Goal: Information Seeking & Learning: Learn about a topic

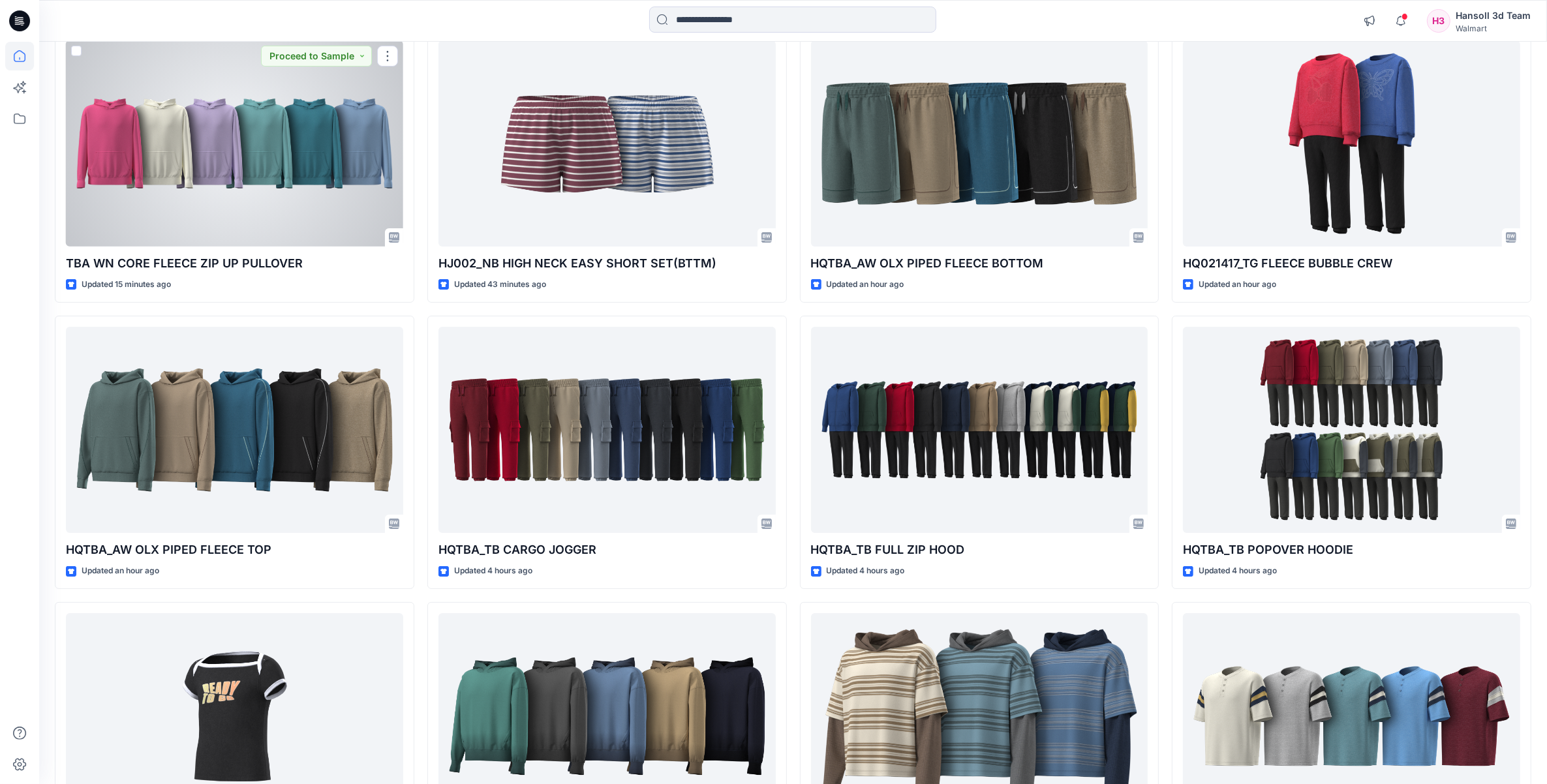
scroll to position [163, 0]
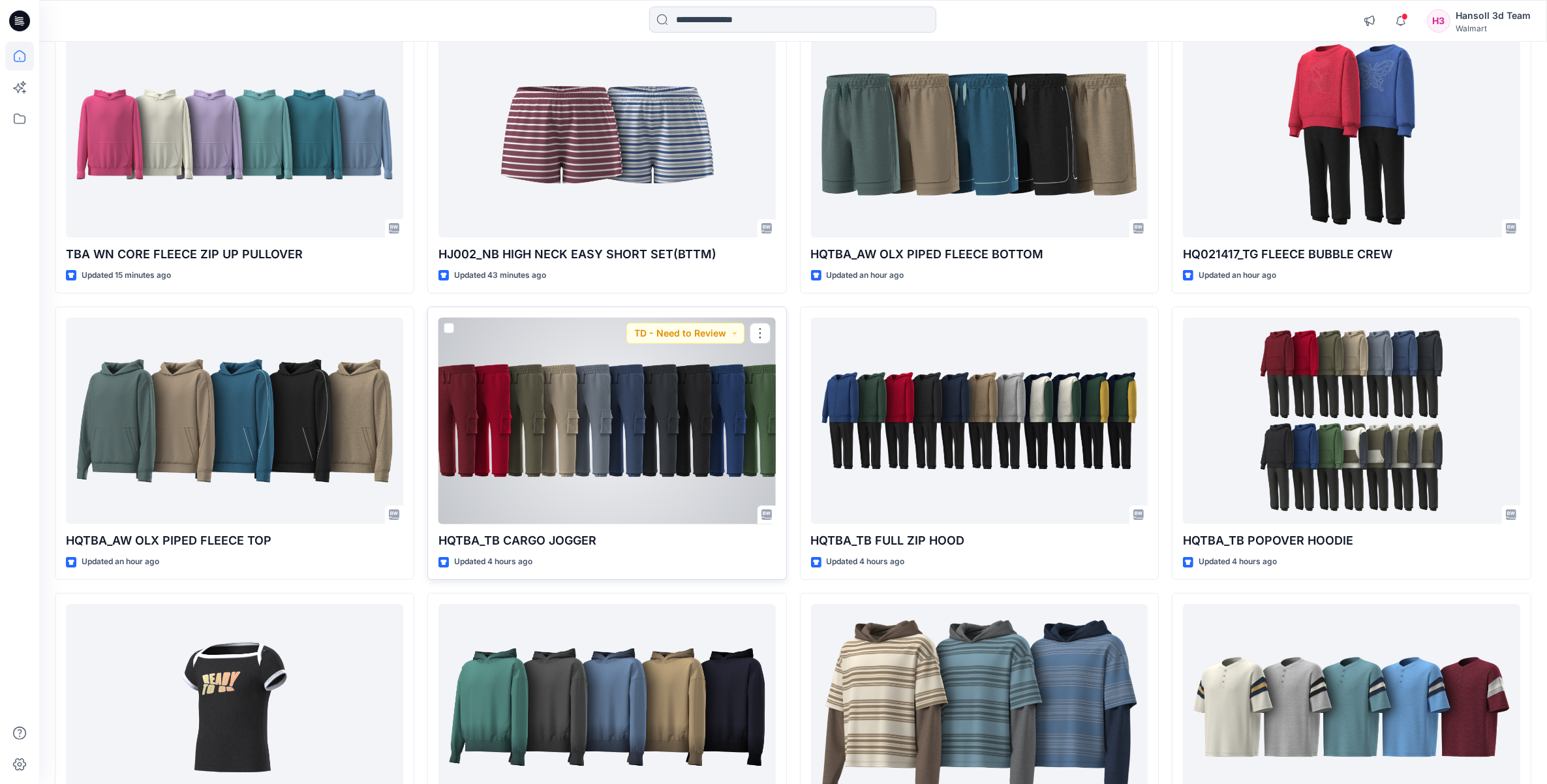
click at [571, 483] on div at bounding box center [606, 421] width 337 height 207
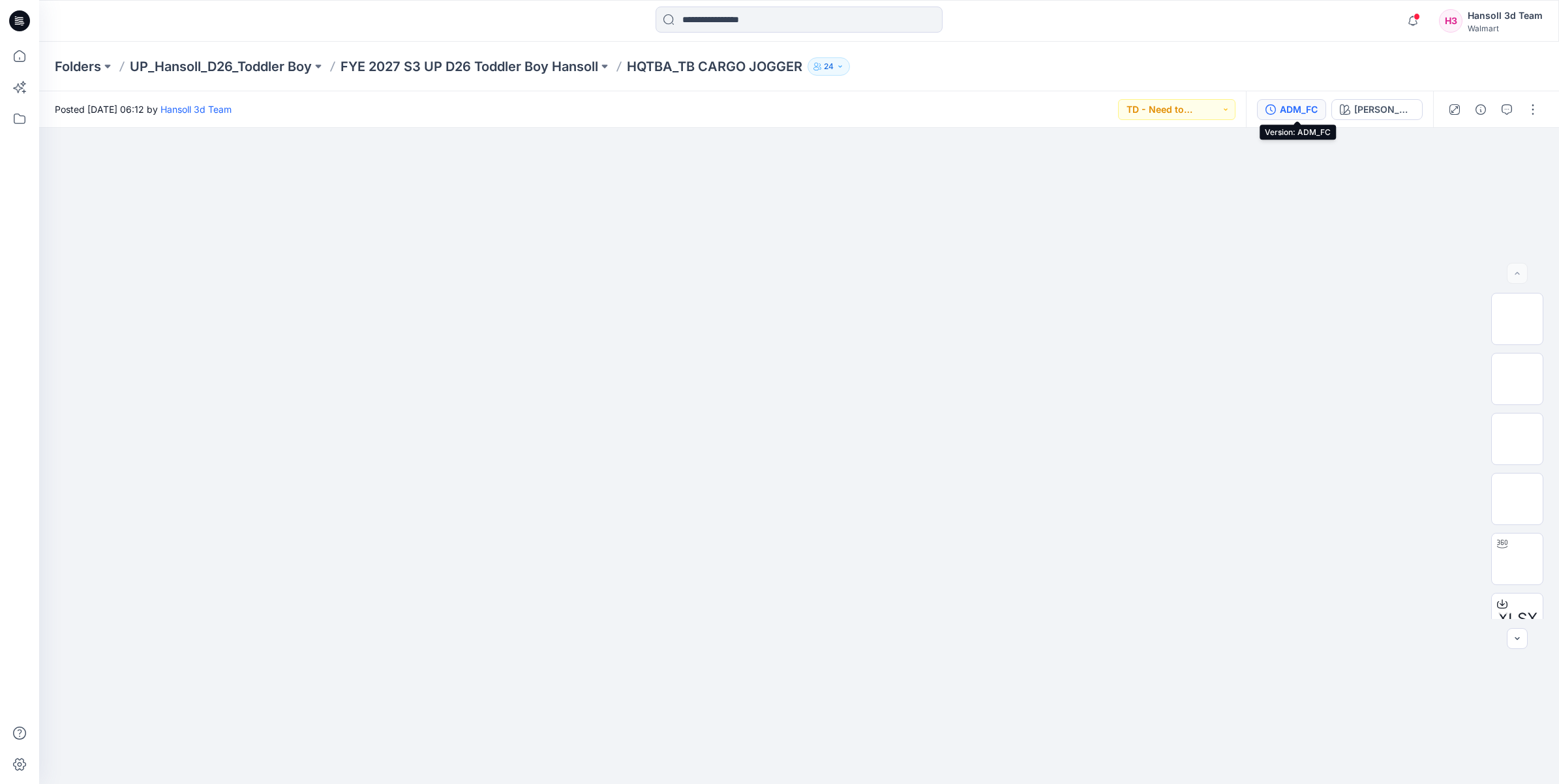
click at [1326, 110] on button "ADM_FC" at bounding box center [1291, 110] width 69 height 21
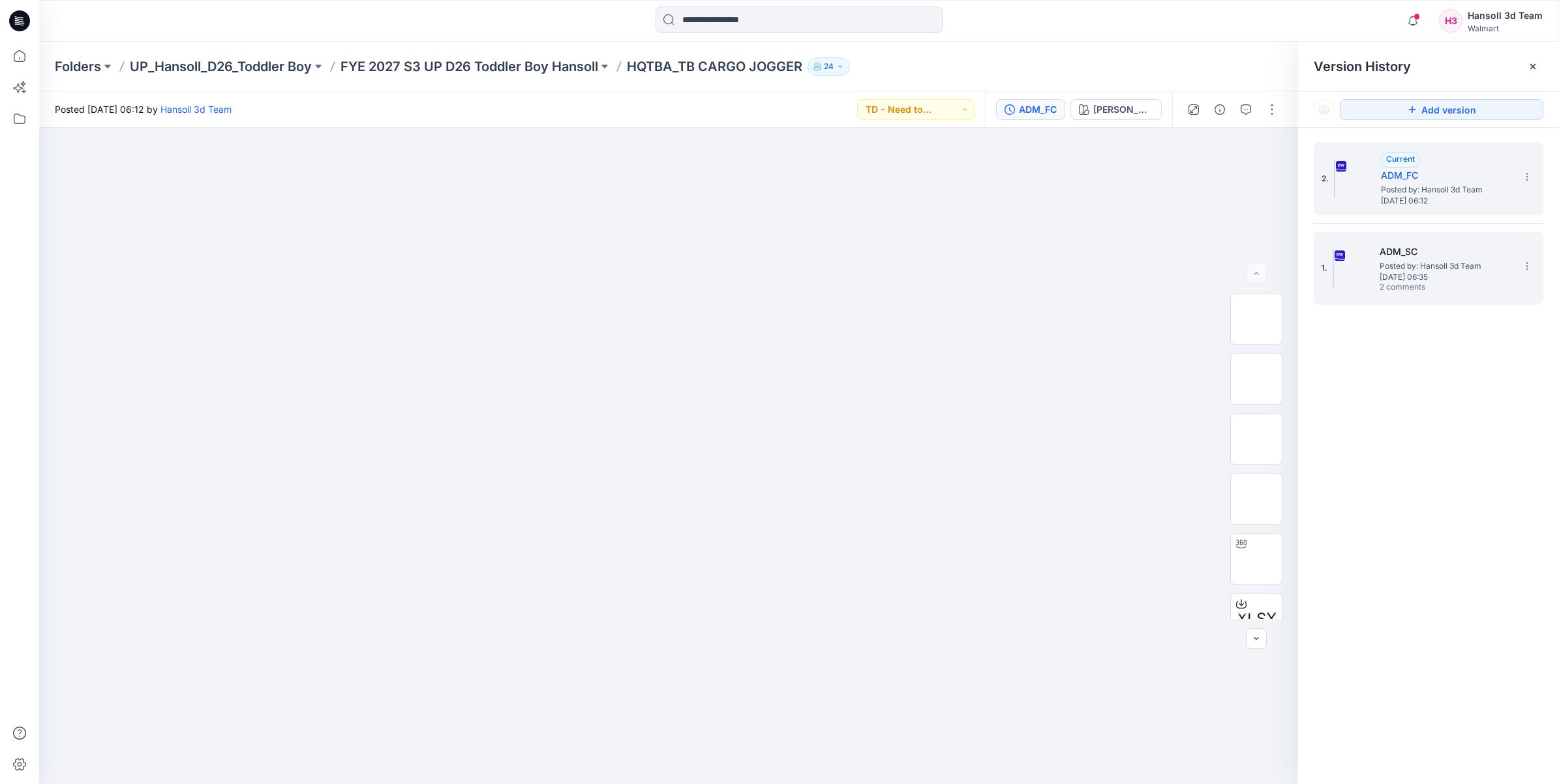
click at [1415, 279] on span "[DATE] 06:35" at bounding box center [1445, 277] width 131 height 9
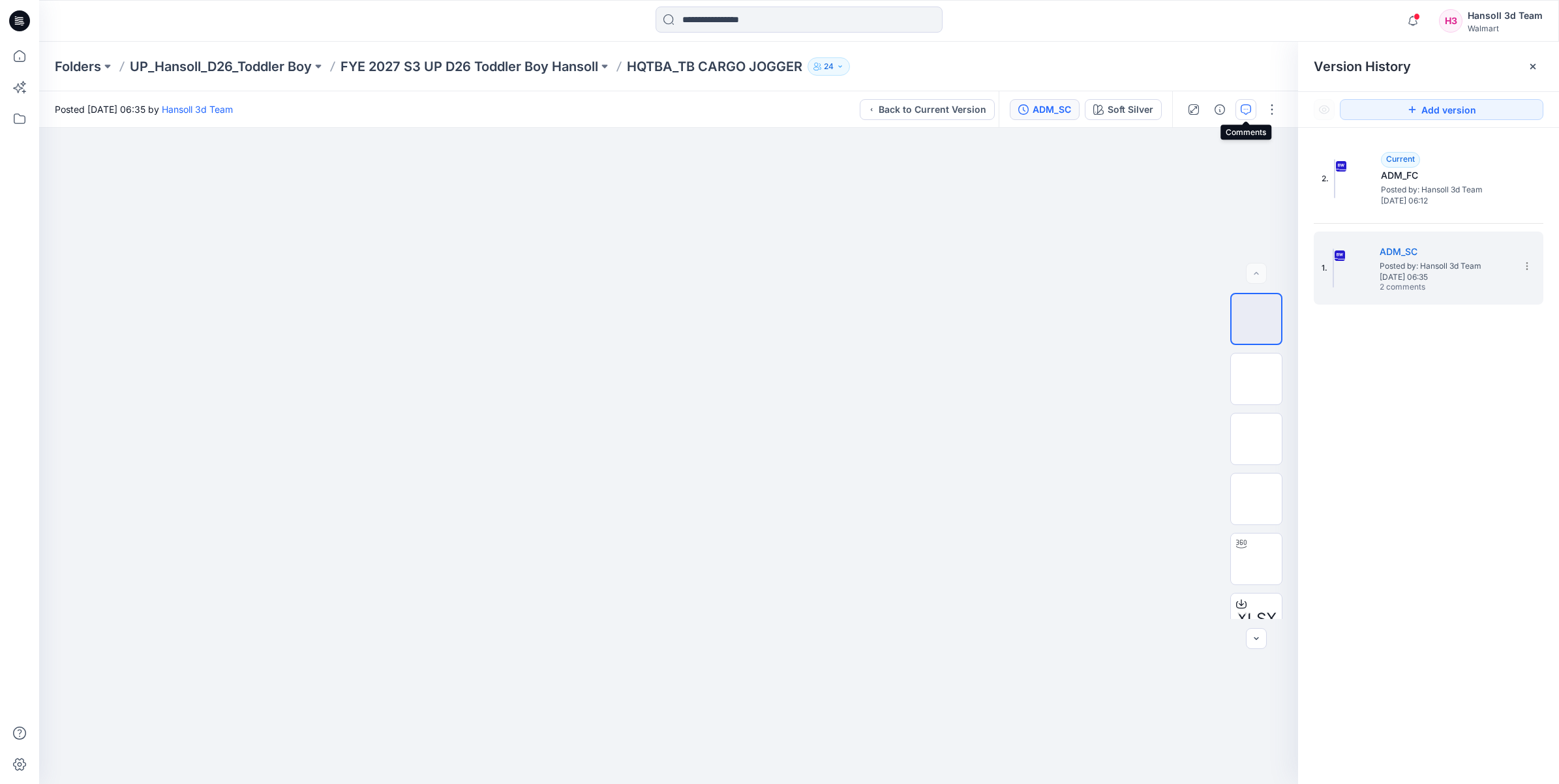
click at [1244, 112] on icon "button" at bounding box center [1245, 109] width 10 height 10
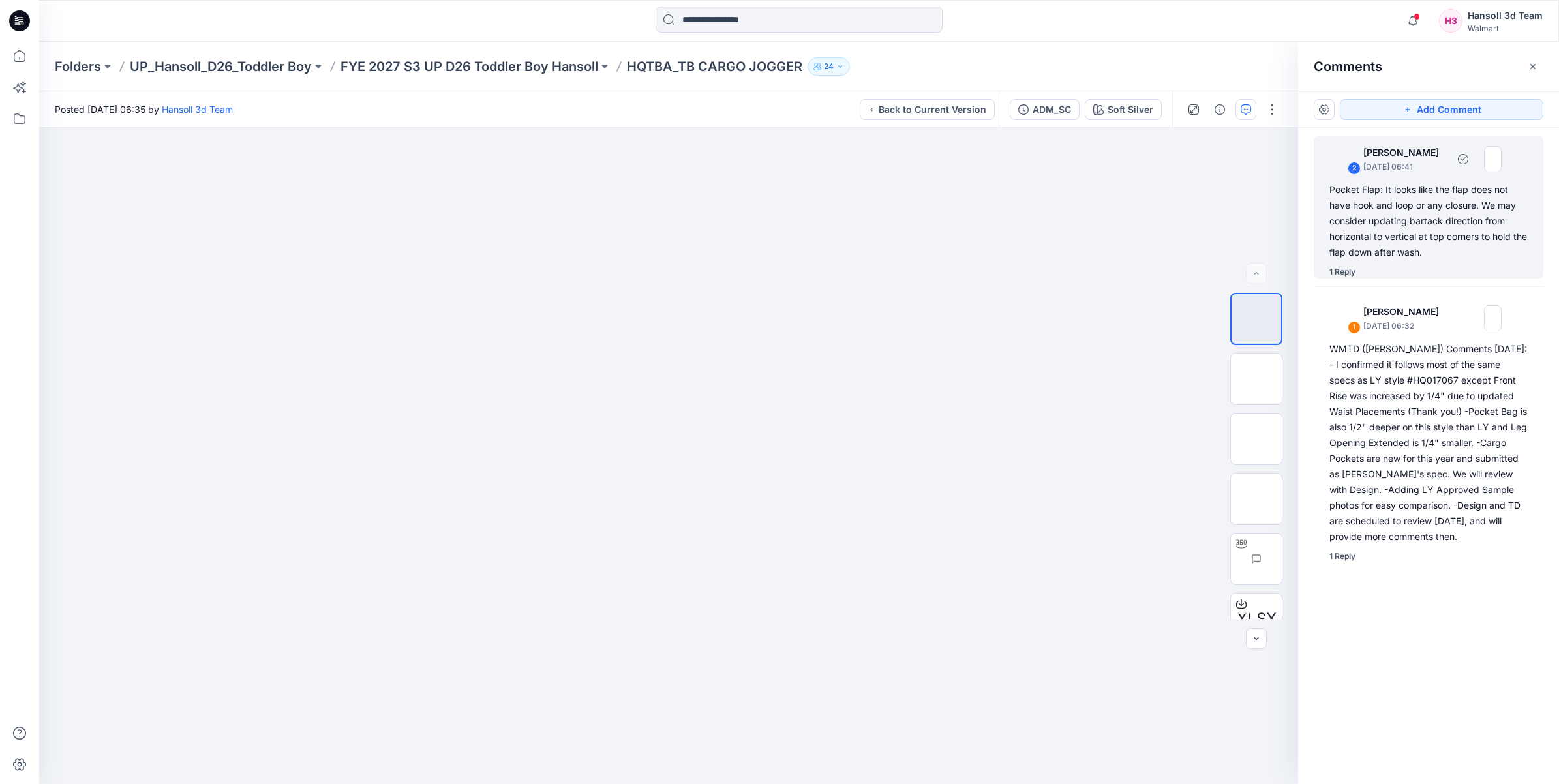
click at [1343, 275] on div "1 Reply" at bounding box center [1343, 271] width 26 height 13
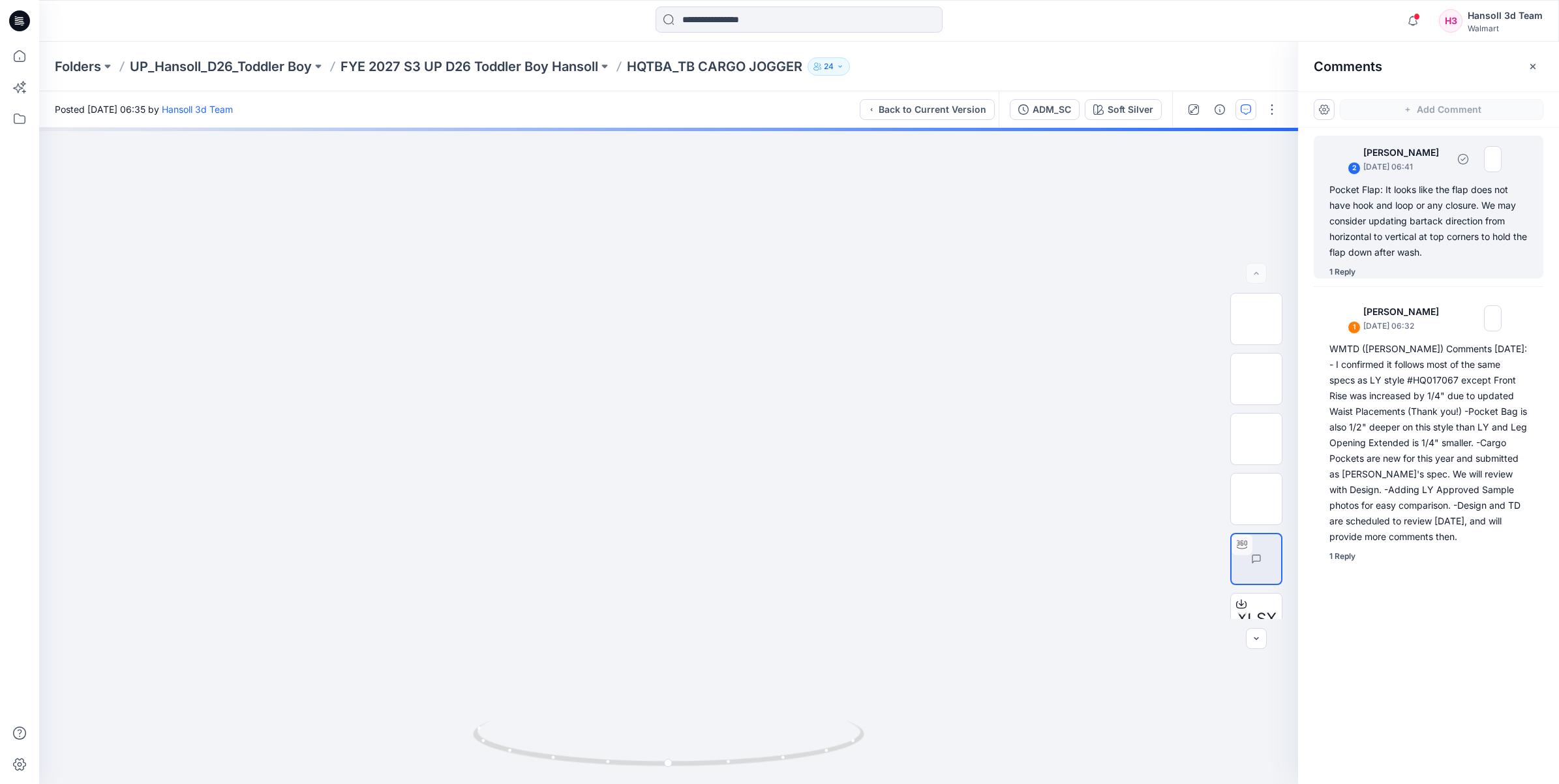
click at [1411, 223] on div "Pocket Flap: It looks like the flap does not have hook and loop or any closure.…" at bounding box center [1428, 221] width 198 height 78
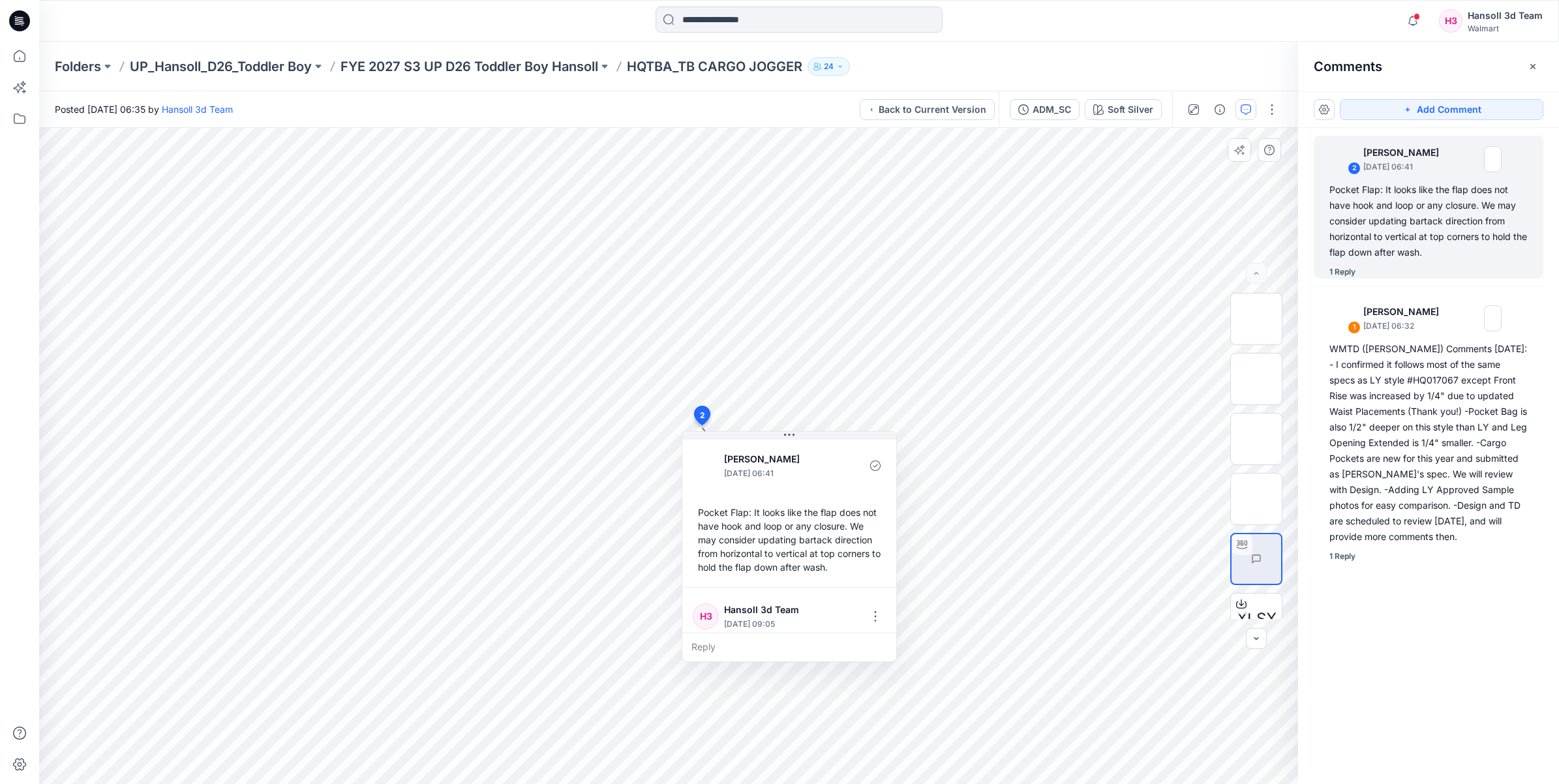
scroll to position [105, 0]
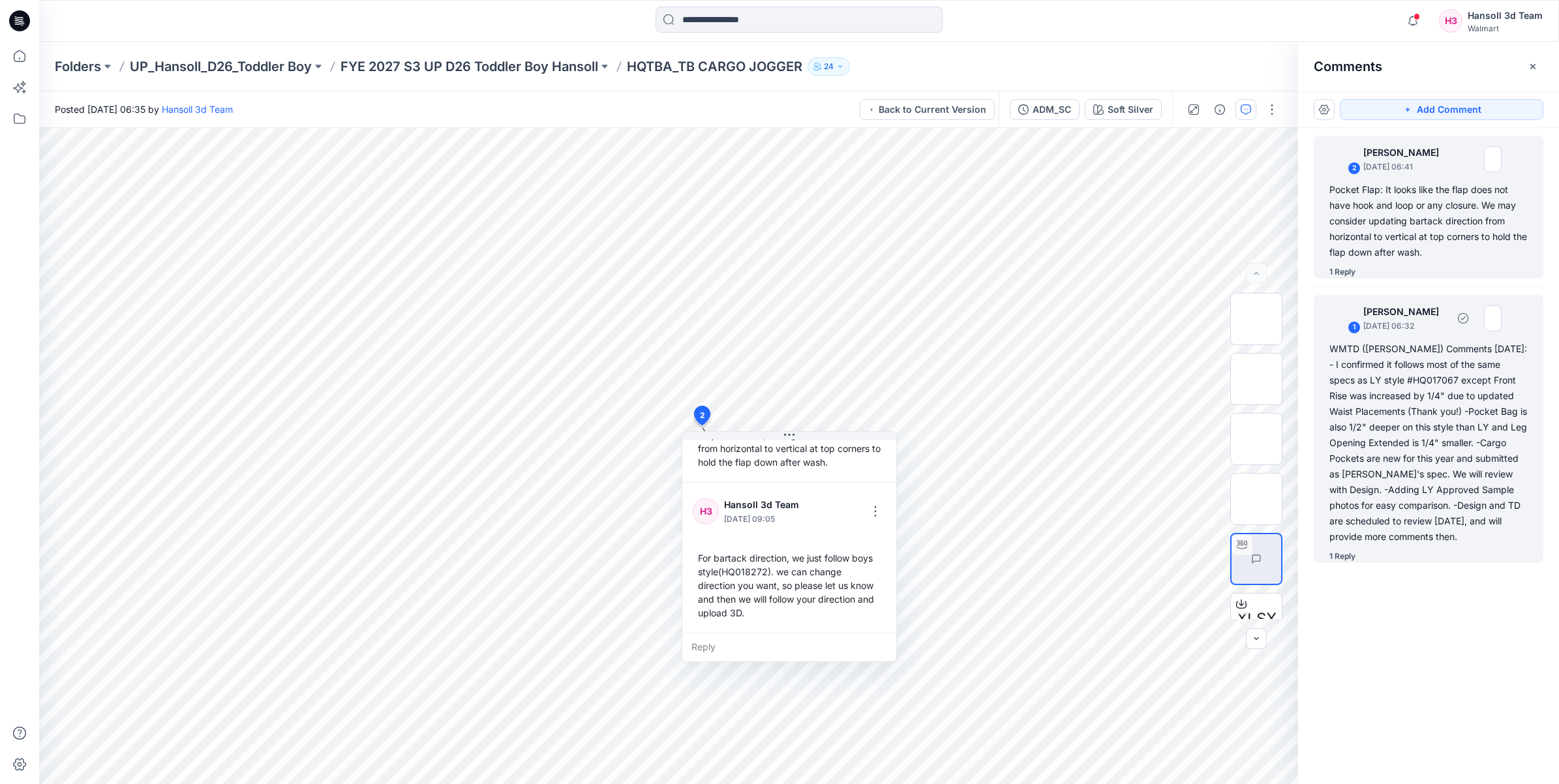
click at [1377, 429] on div "WMTD ([PERSON_NAME]) Comments [DATE]: - I confirmed it follows most of the same…" at bounding box center [1428, 443] width 198 height 203
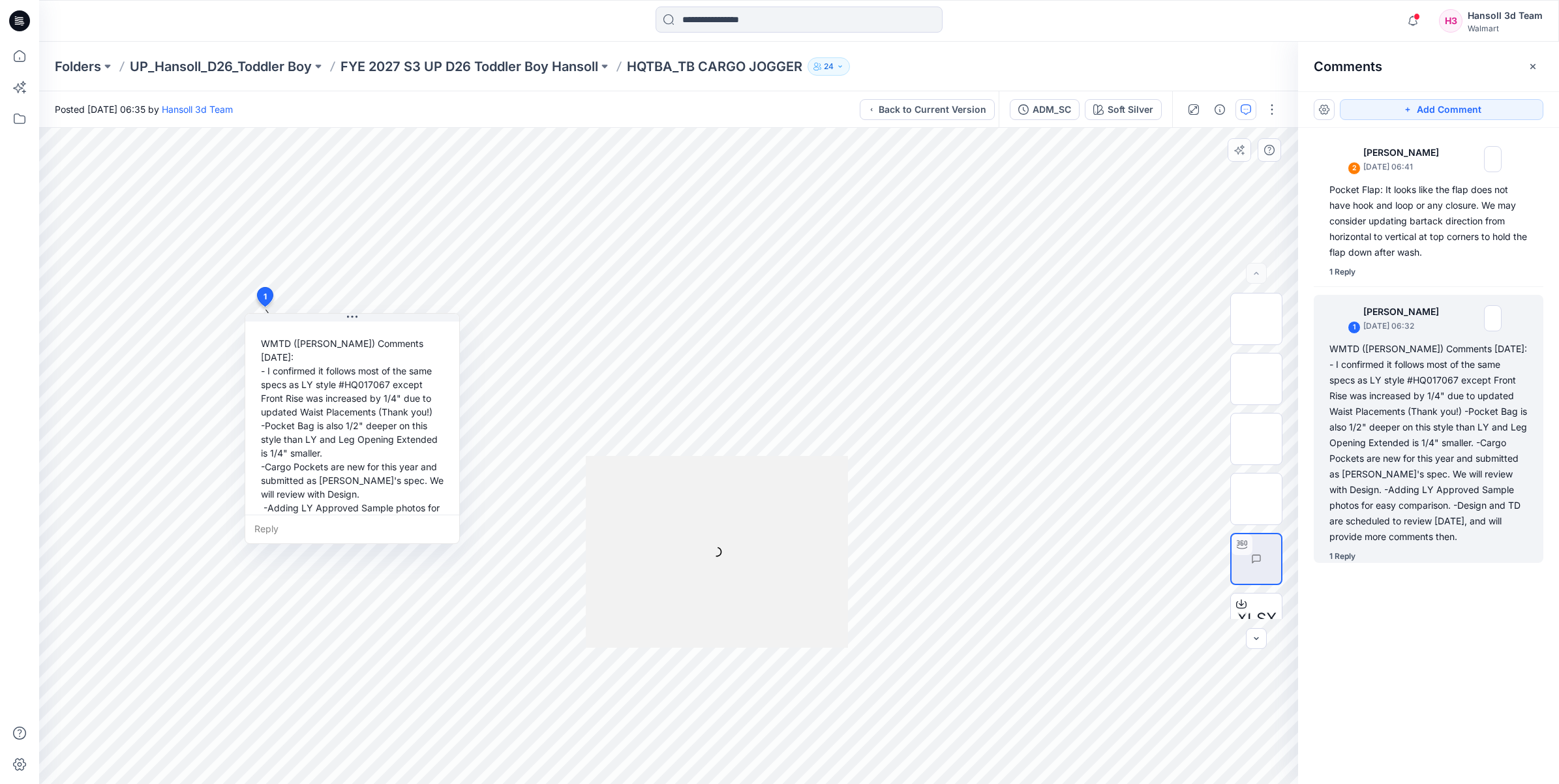
scroll to position [213, 0]
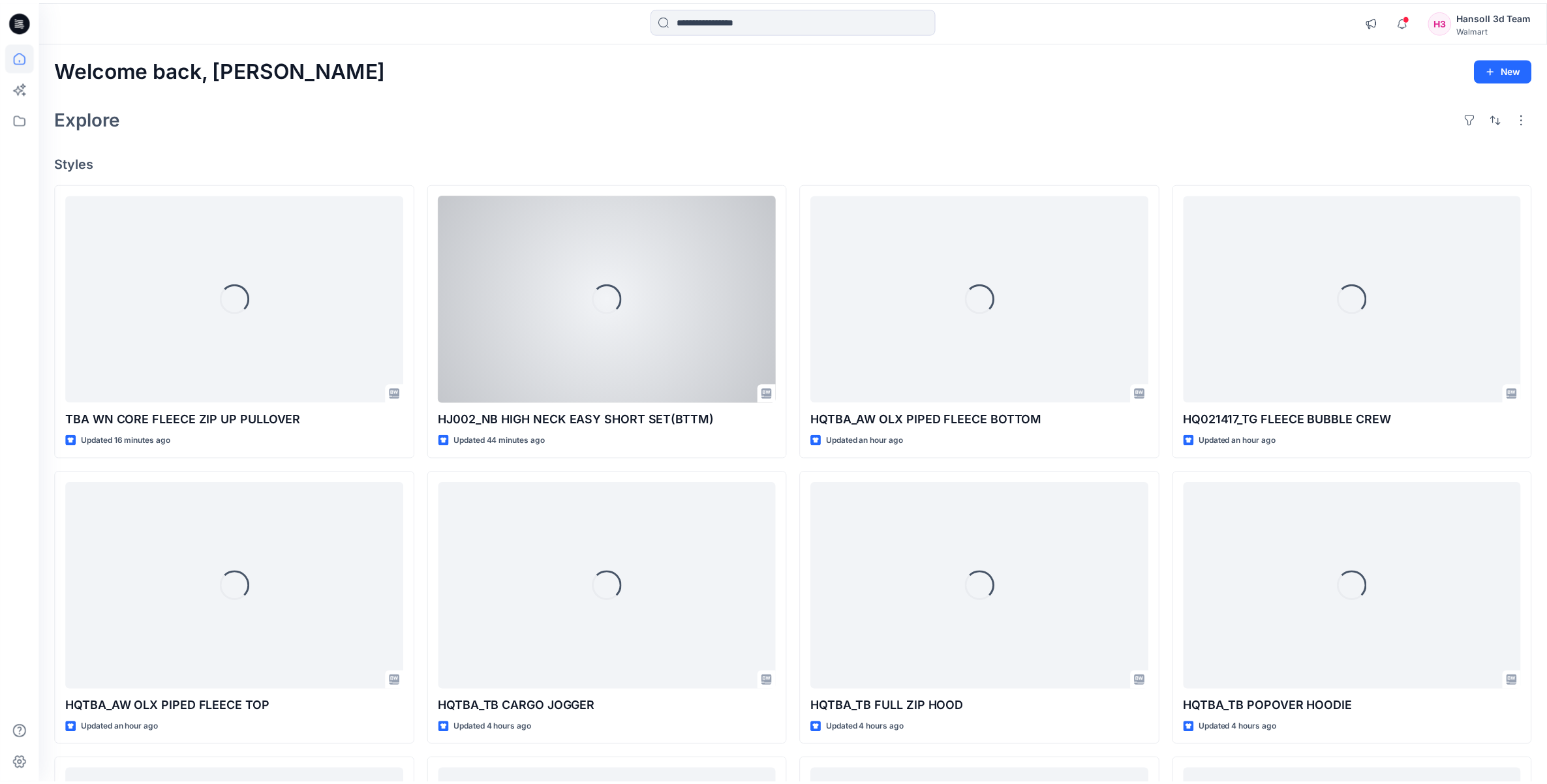
scroll to position [163, 0]
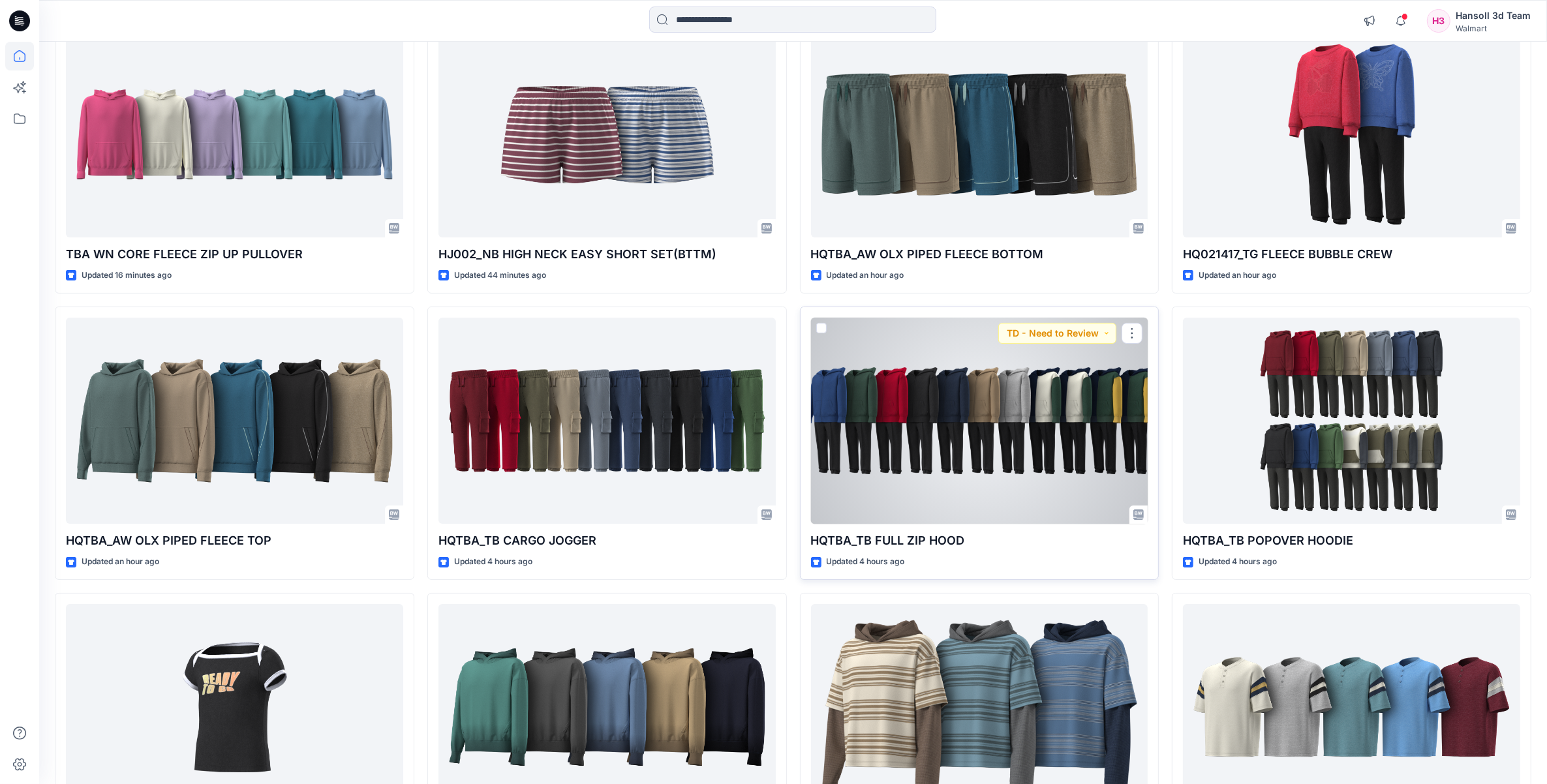
click at [1036, 440] on div at bounding box center [979, 421] width 337 height 207
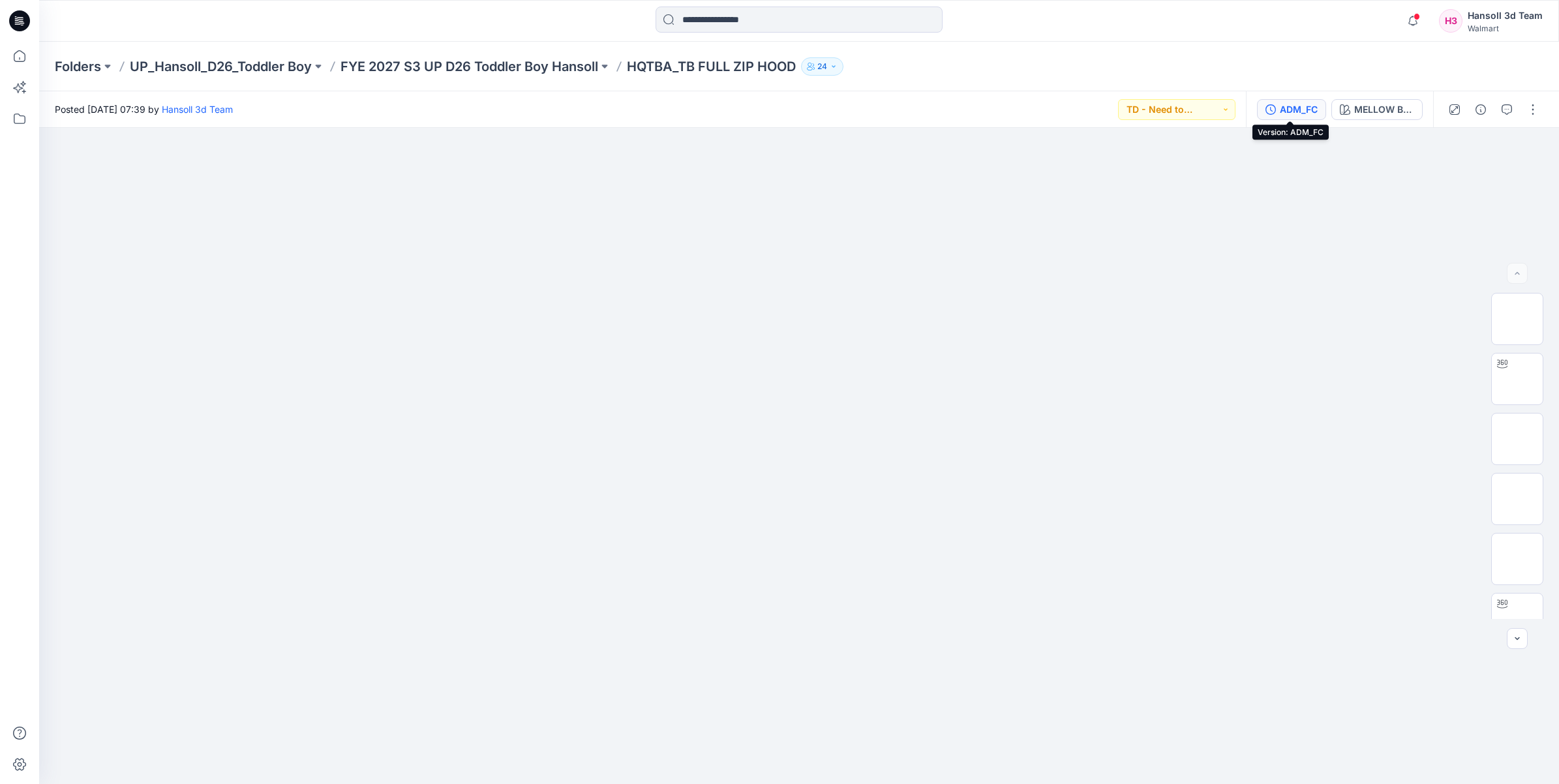
click at [1292, 103] on div "ADM_FC" at bounding box center [1299, 110] width 38 height 15
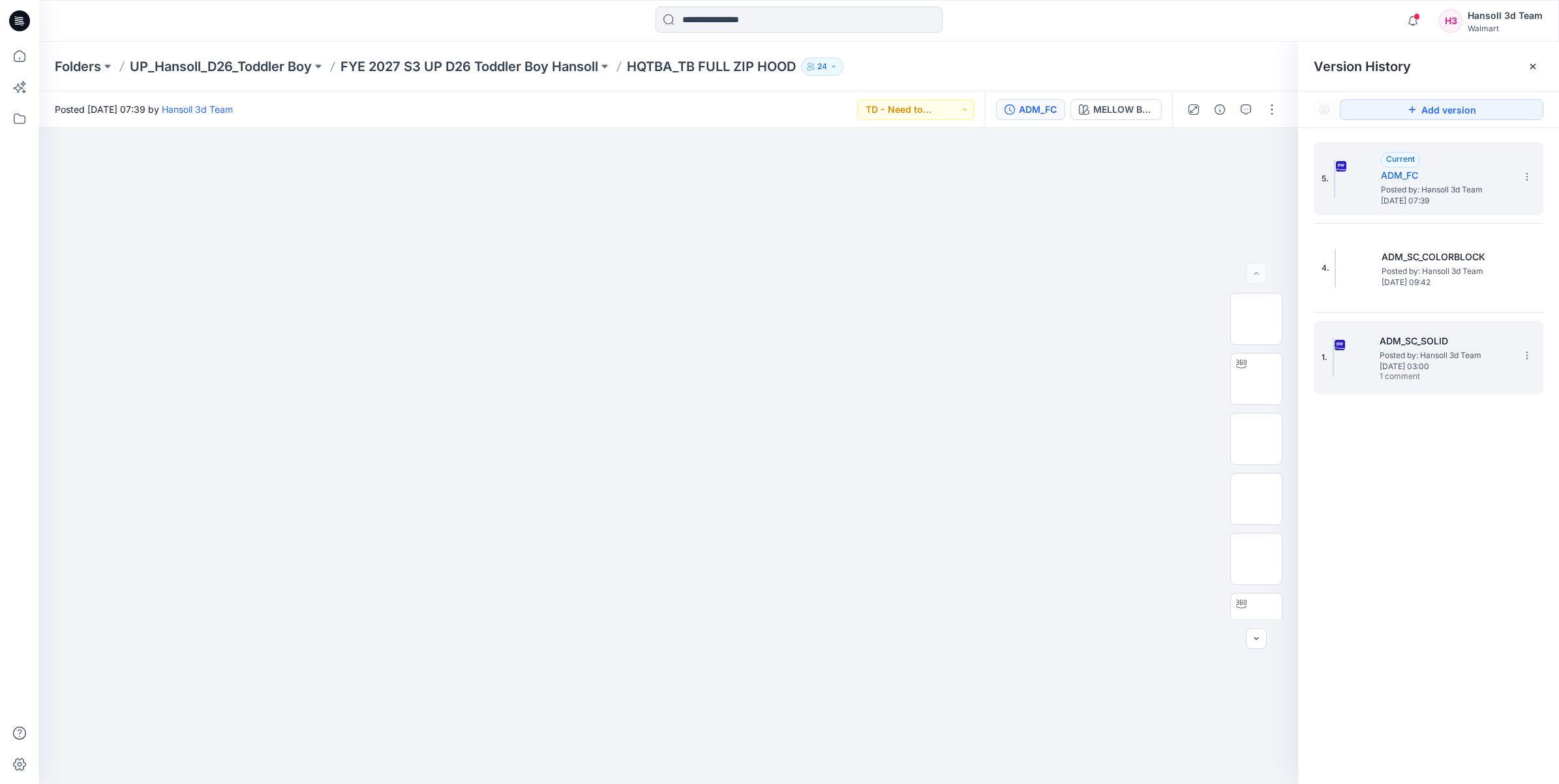
click at [1399, 373] on span "1 comment" at bounding box center [1425, 376] width 91 height 10
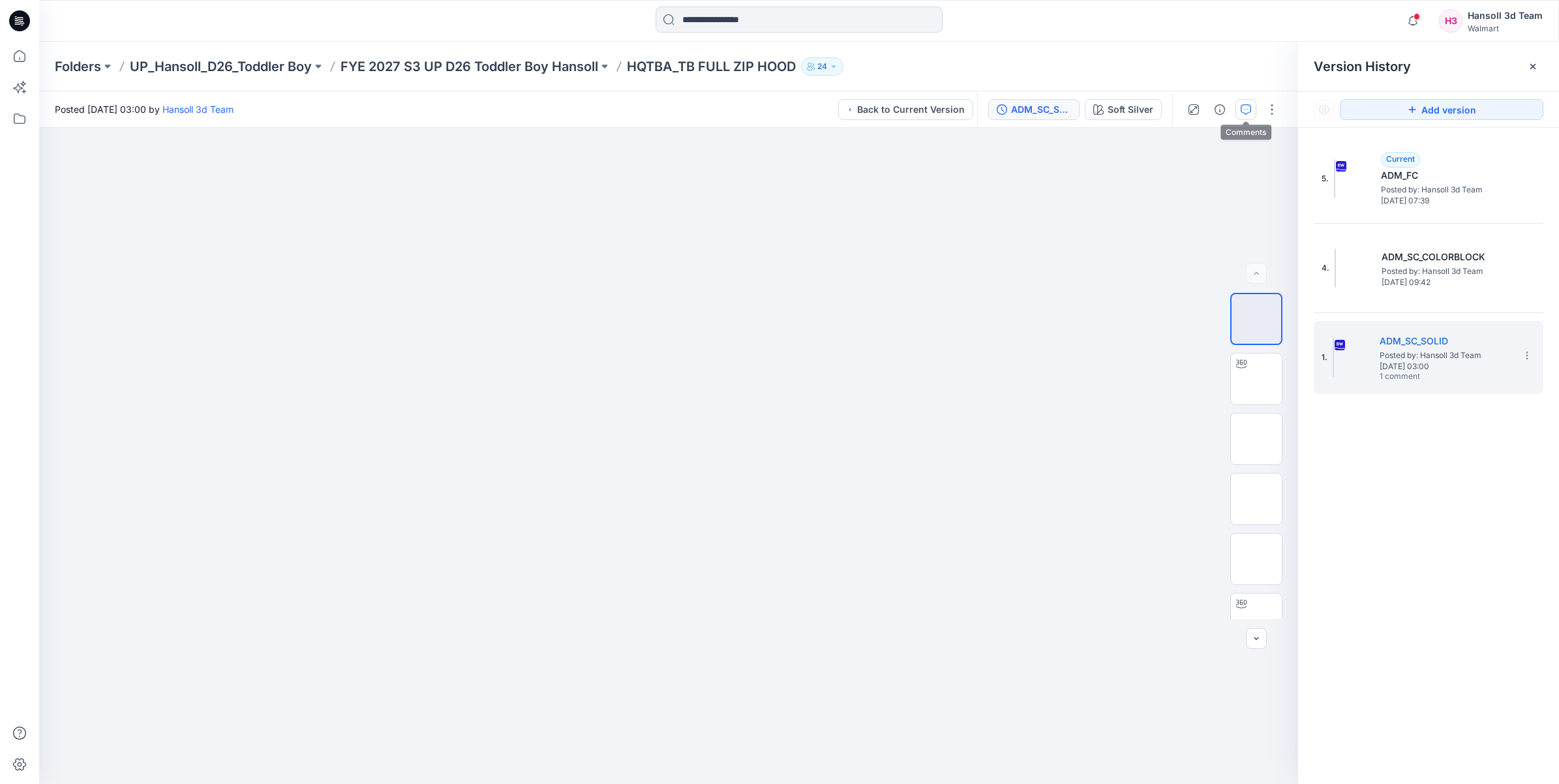
click at [1238, 107] on button "button" at bounding box center [1246, 110] width 21 height 21
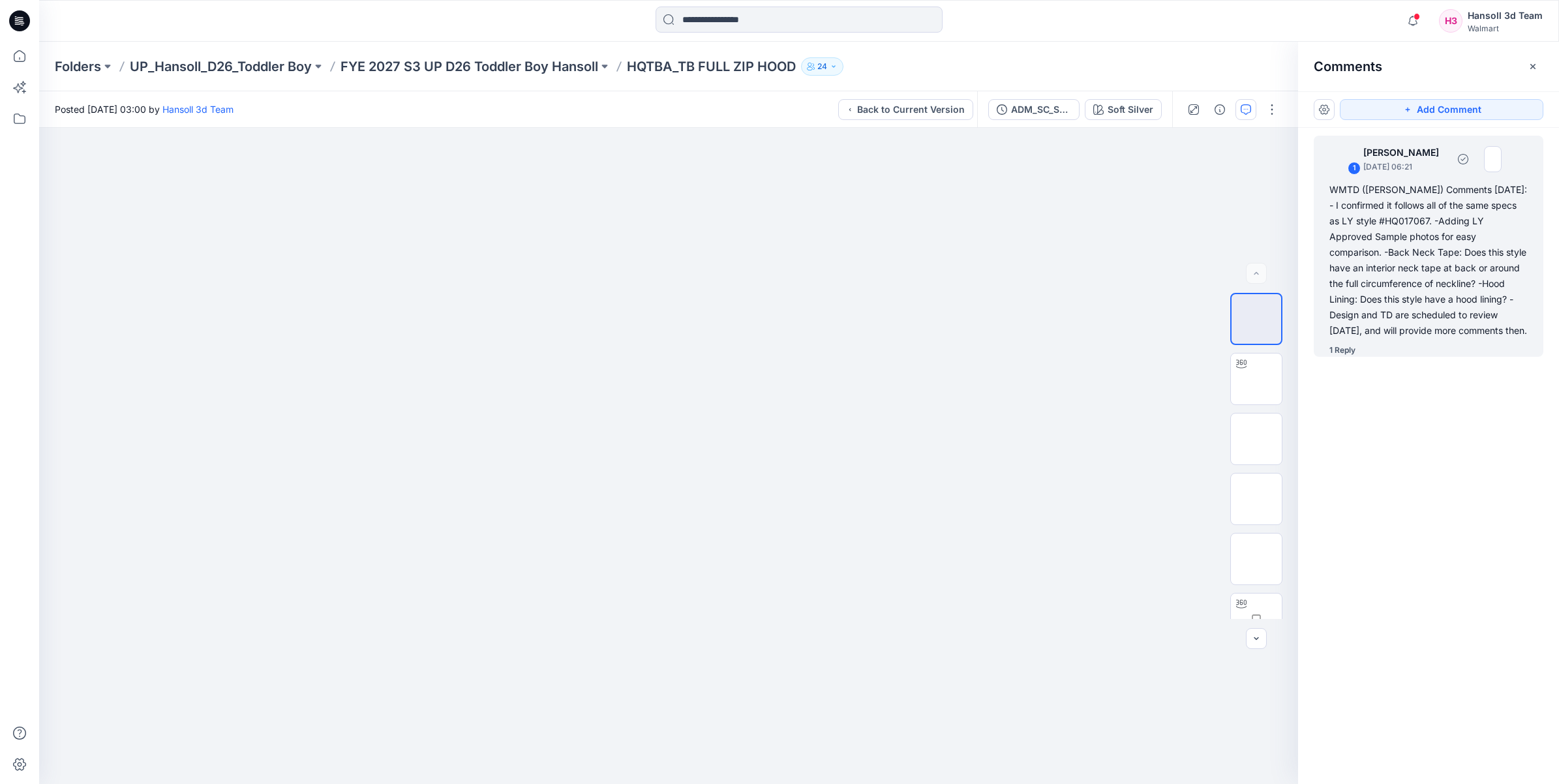
click at [1348, 348] on div "1 Reply" at bounding box center [1343, 351] width 26 height 13
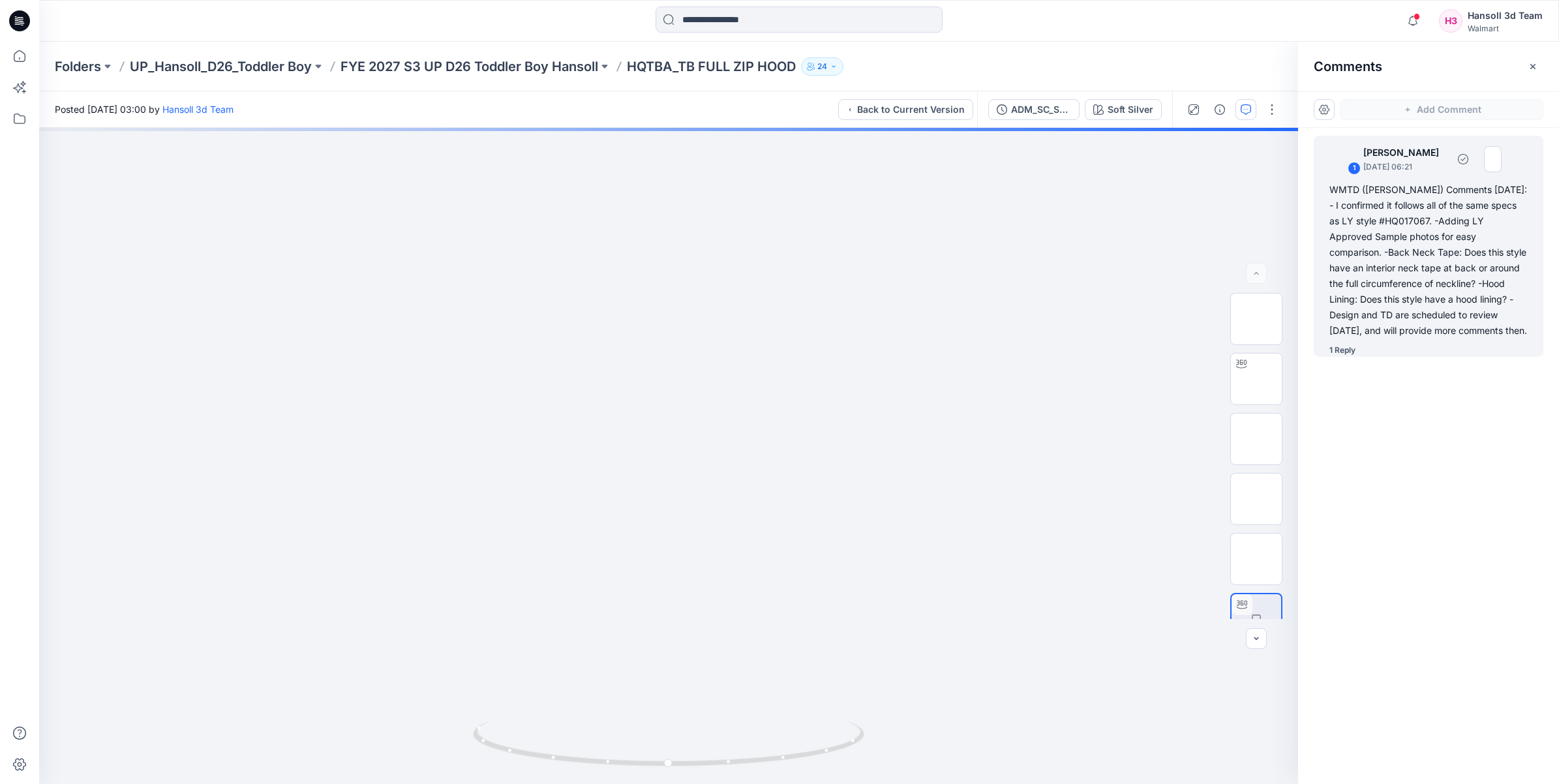
click at [1396, 308] on div "WMTD ([PERSON_NAME]) Comments [DATE]: - I confirmed it follows all of the same …" at bounding box center [1428, 260] width 198 height 156
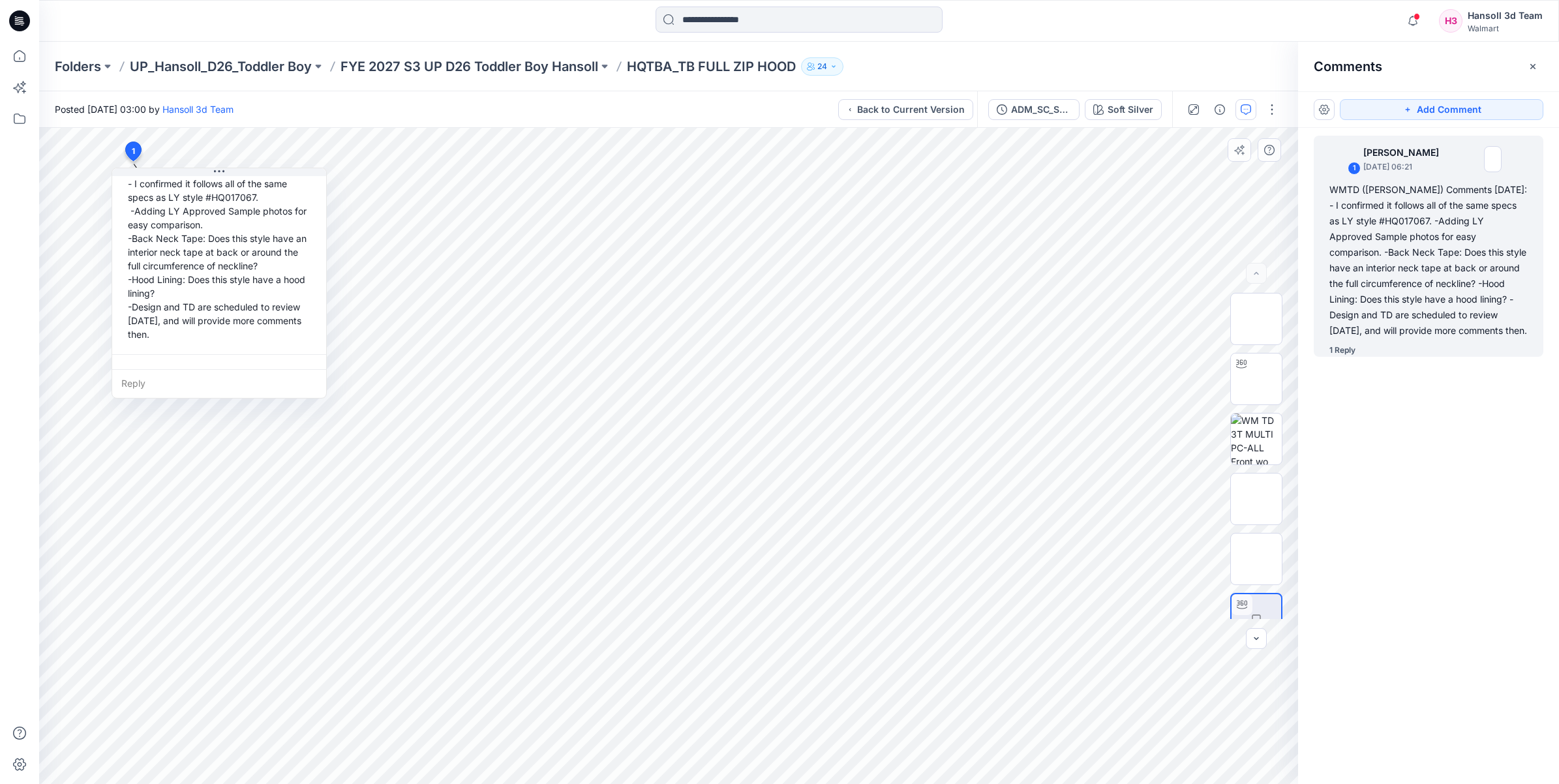
scroll to position [51, 0]
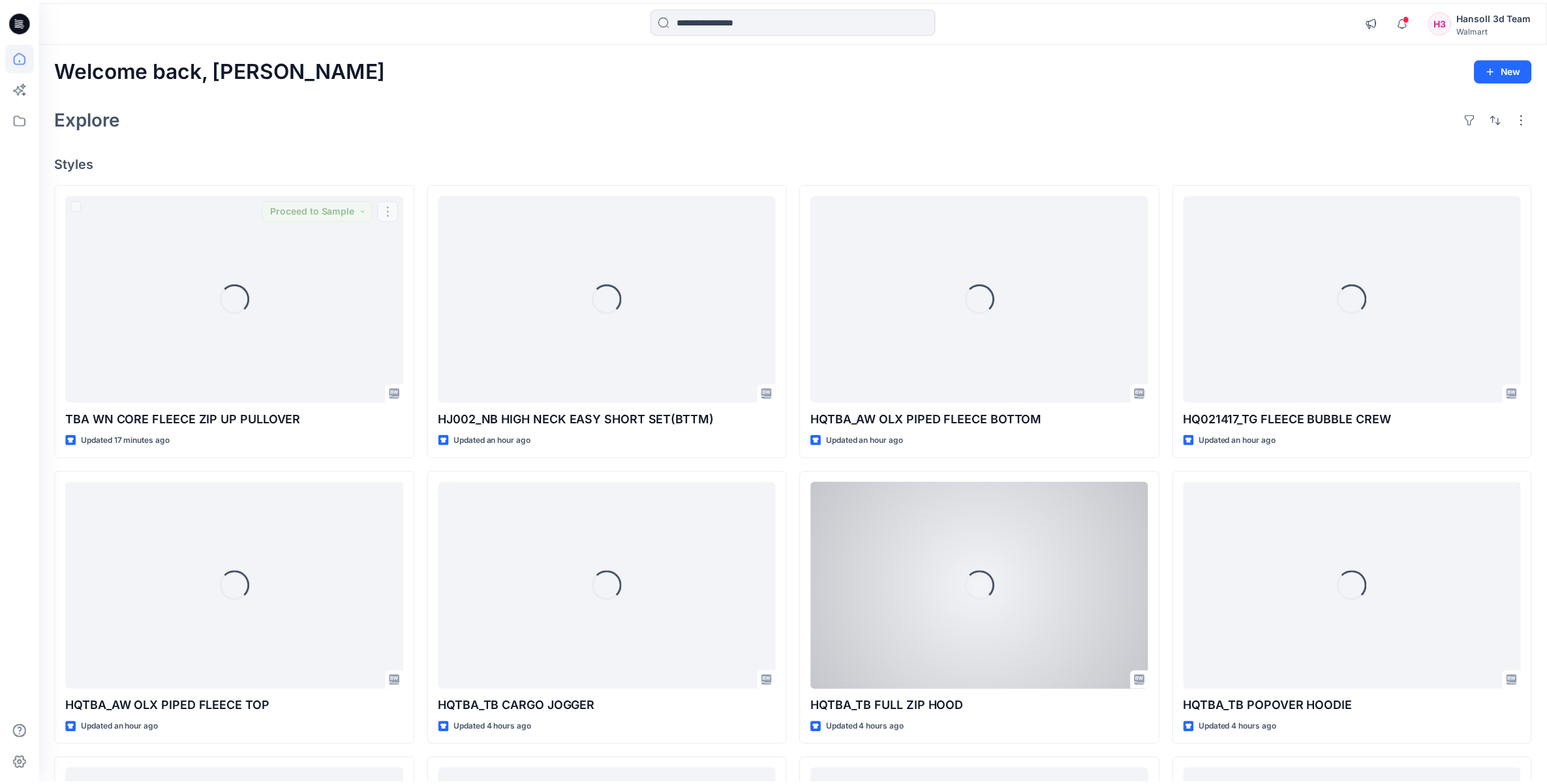
scroll to position [163, 0]
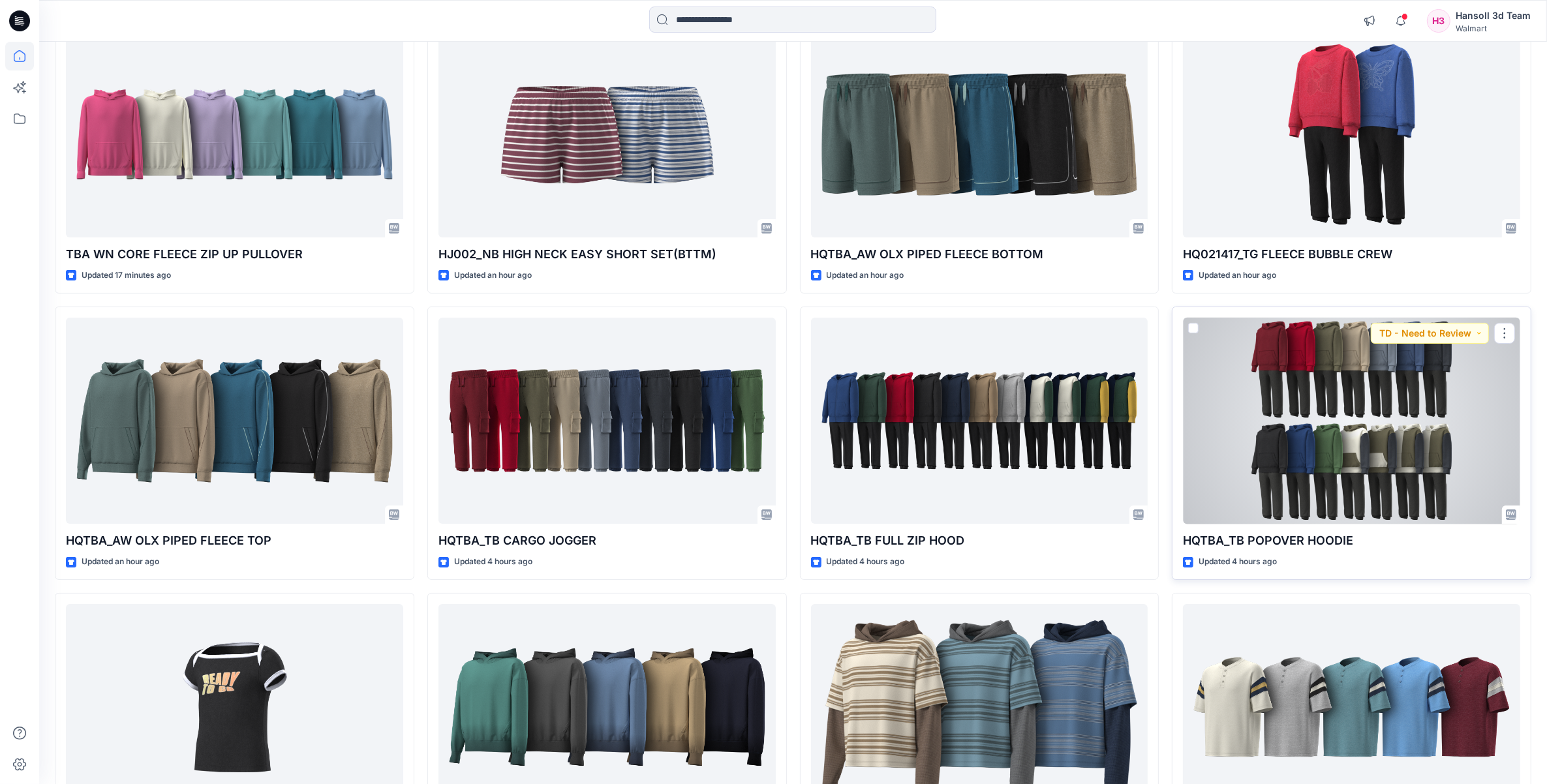
click at [1322, 433] on div at bounding box center [1351, 421] width 337 height 207
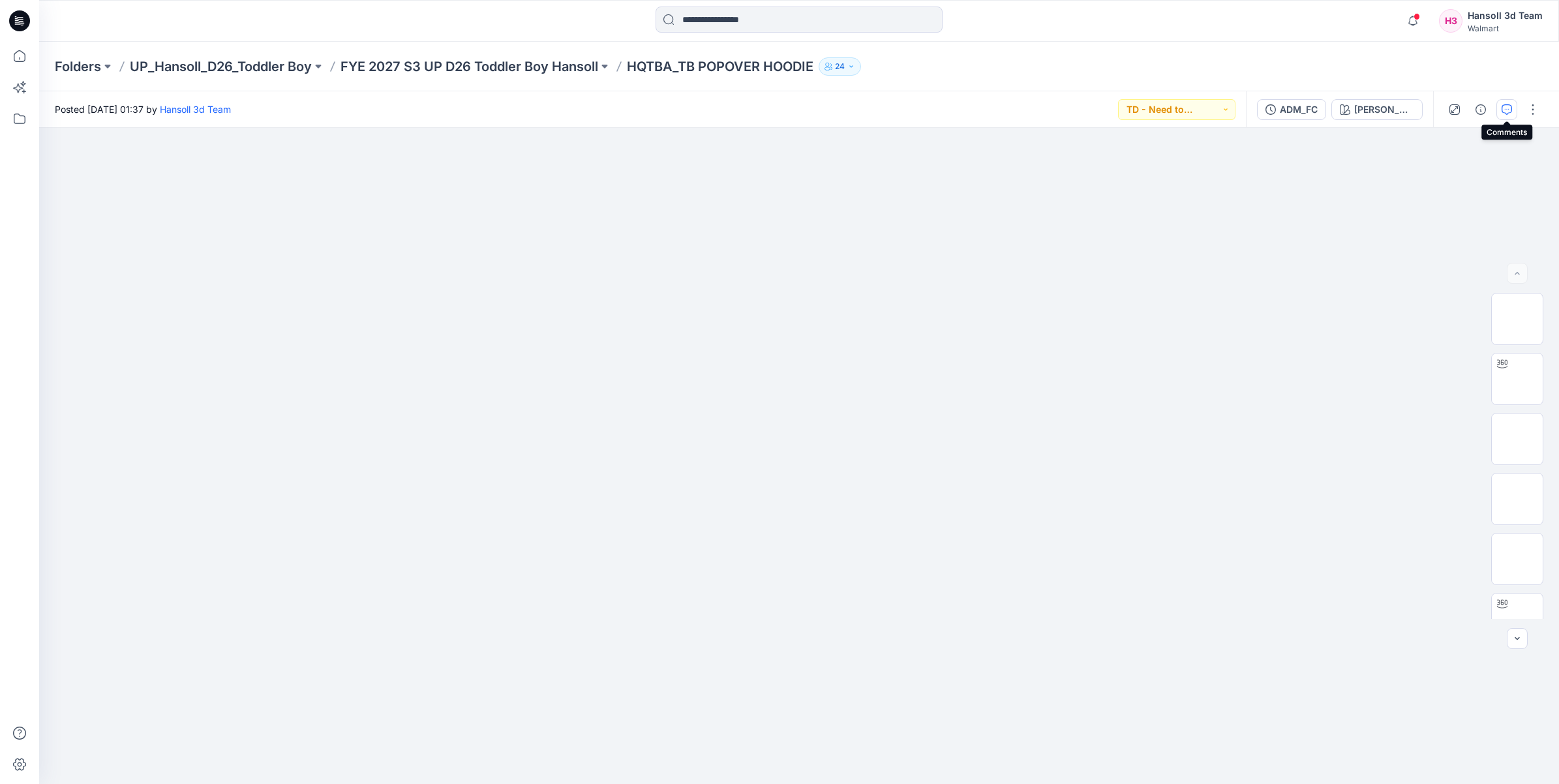
click at [1502, 104] on icon "button" at bounding box center [1507, 109] width 10 height 10
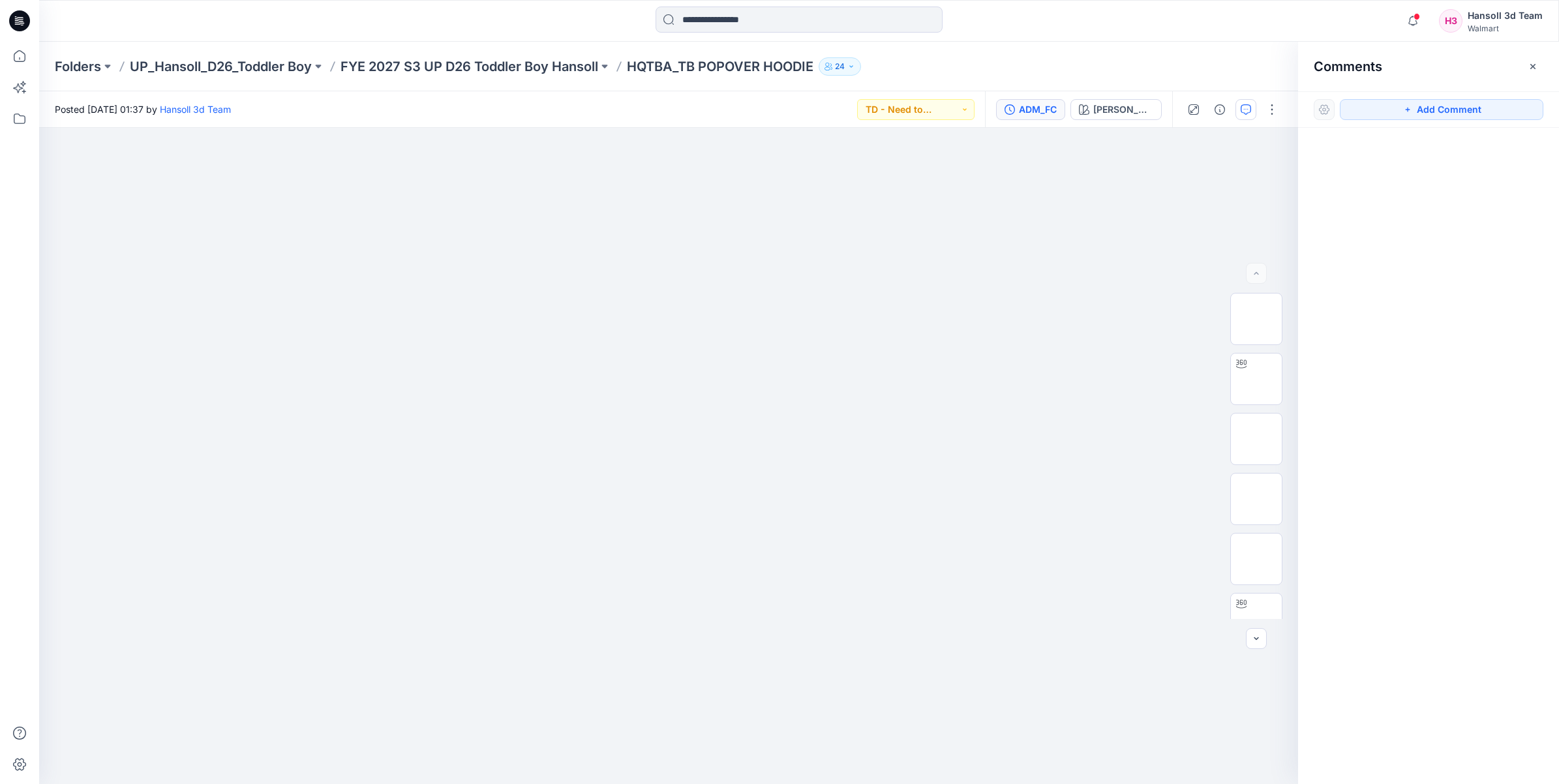
click at [1052, 104] on div "ADM_FC" at bounding box center [1037, 110] width 38 height 15
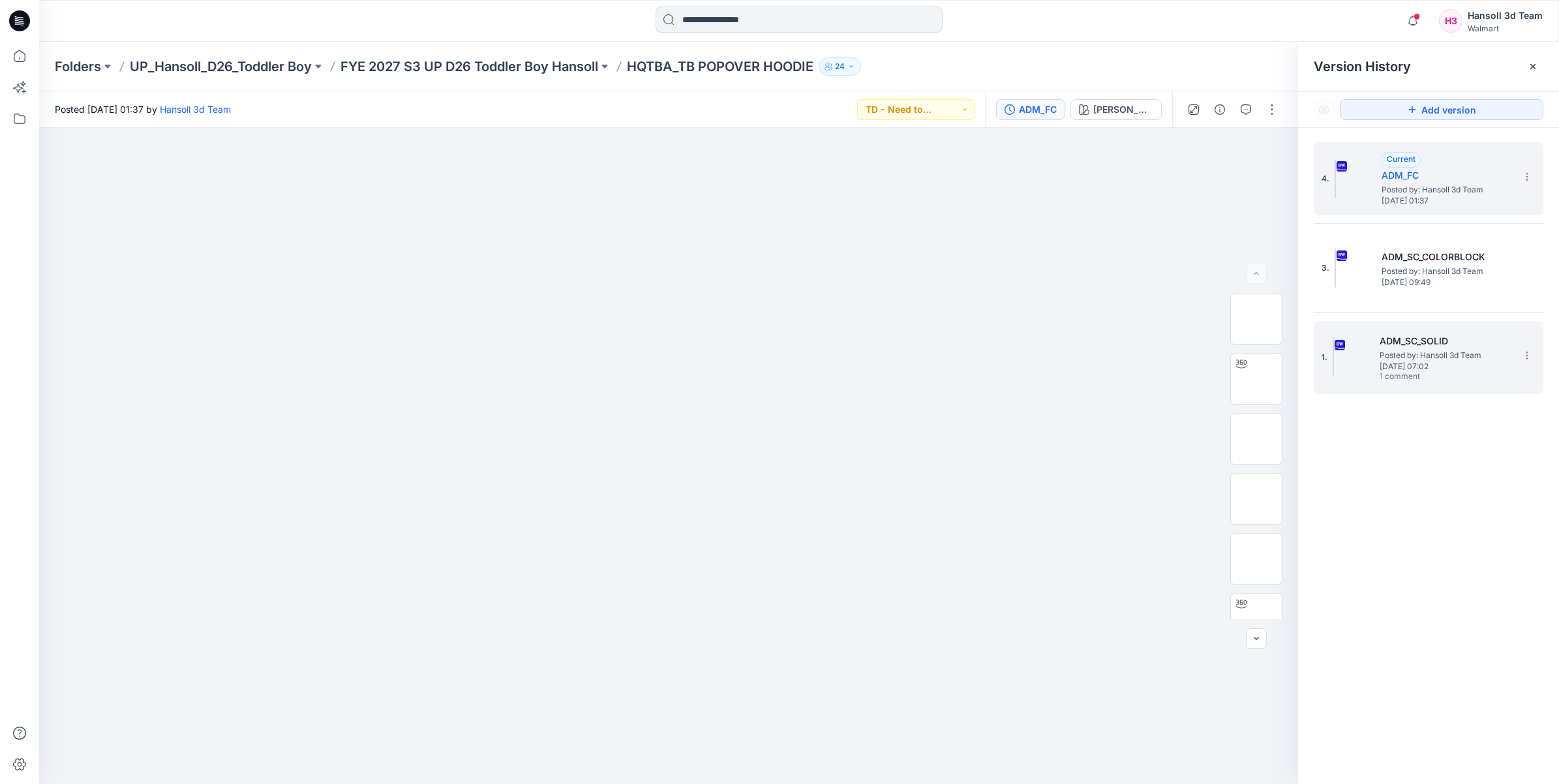
click at [1423, 360] on span "Posted by: Hansoll 3d Team" at bounding box center [1445, 355] width 131 height 13
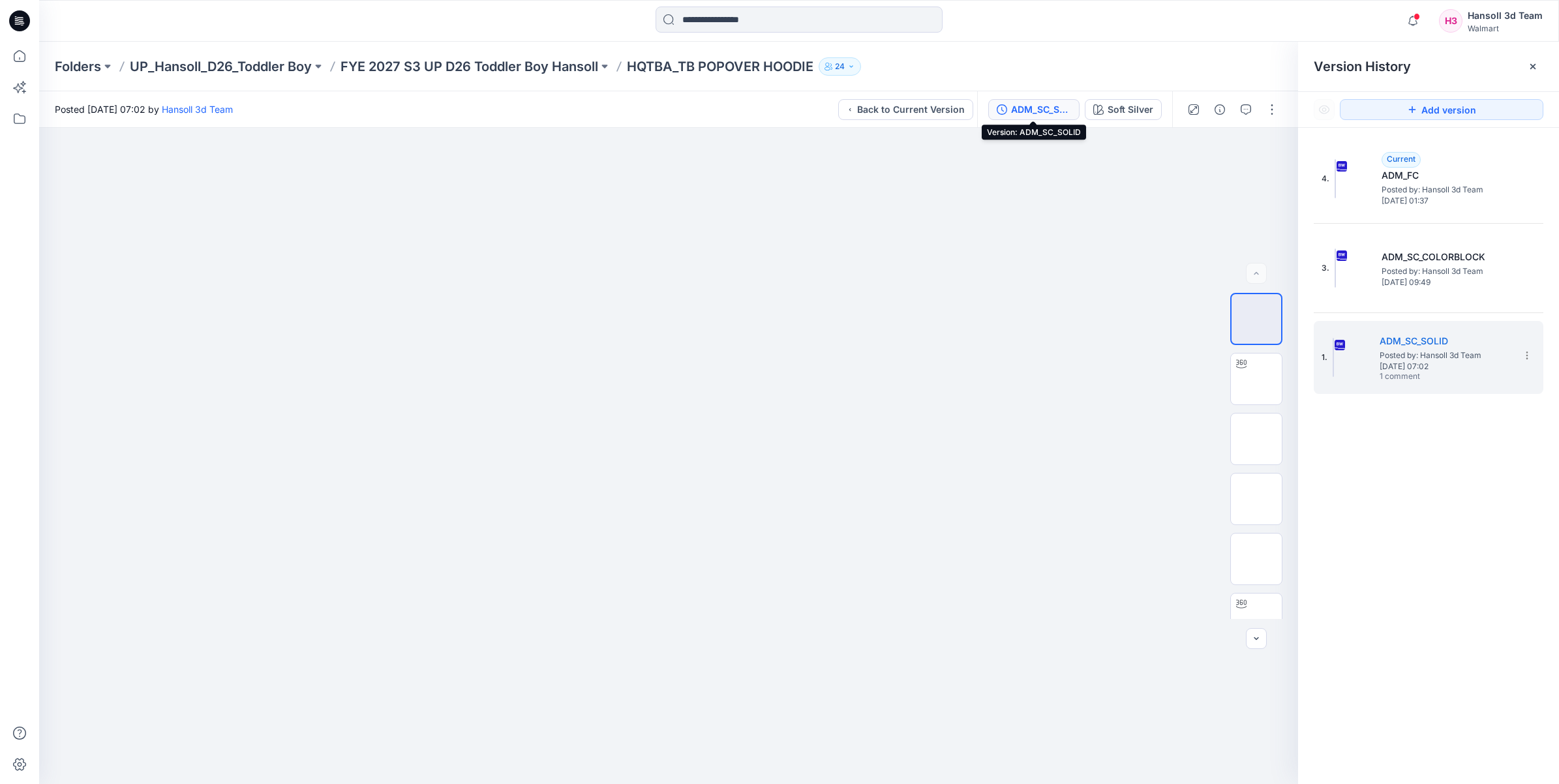
click at [1026, 101] on button "ADM_SC_SOLID" at bounding box center [1034, 110] width 91 height 21
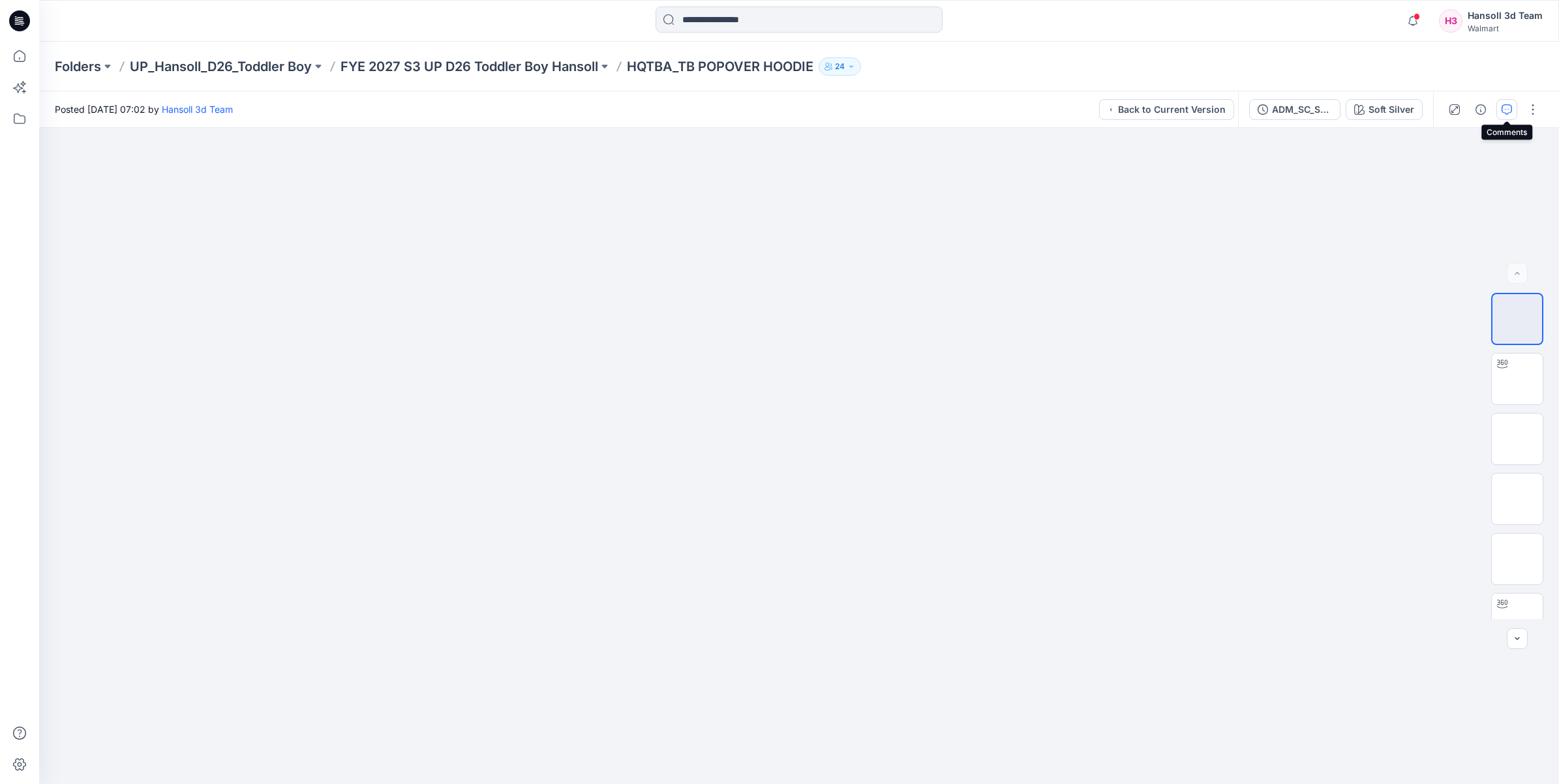
click at [1502, 109] on icon "button" at bounding box center [1507, 109] width 10 height 10
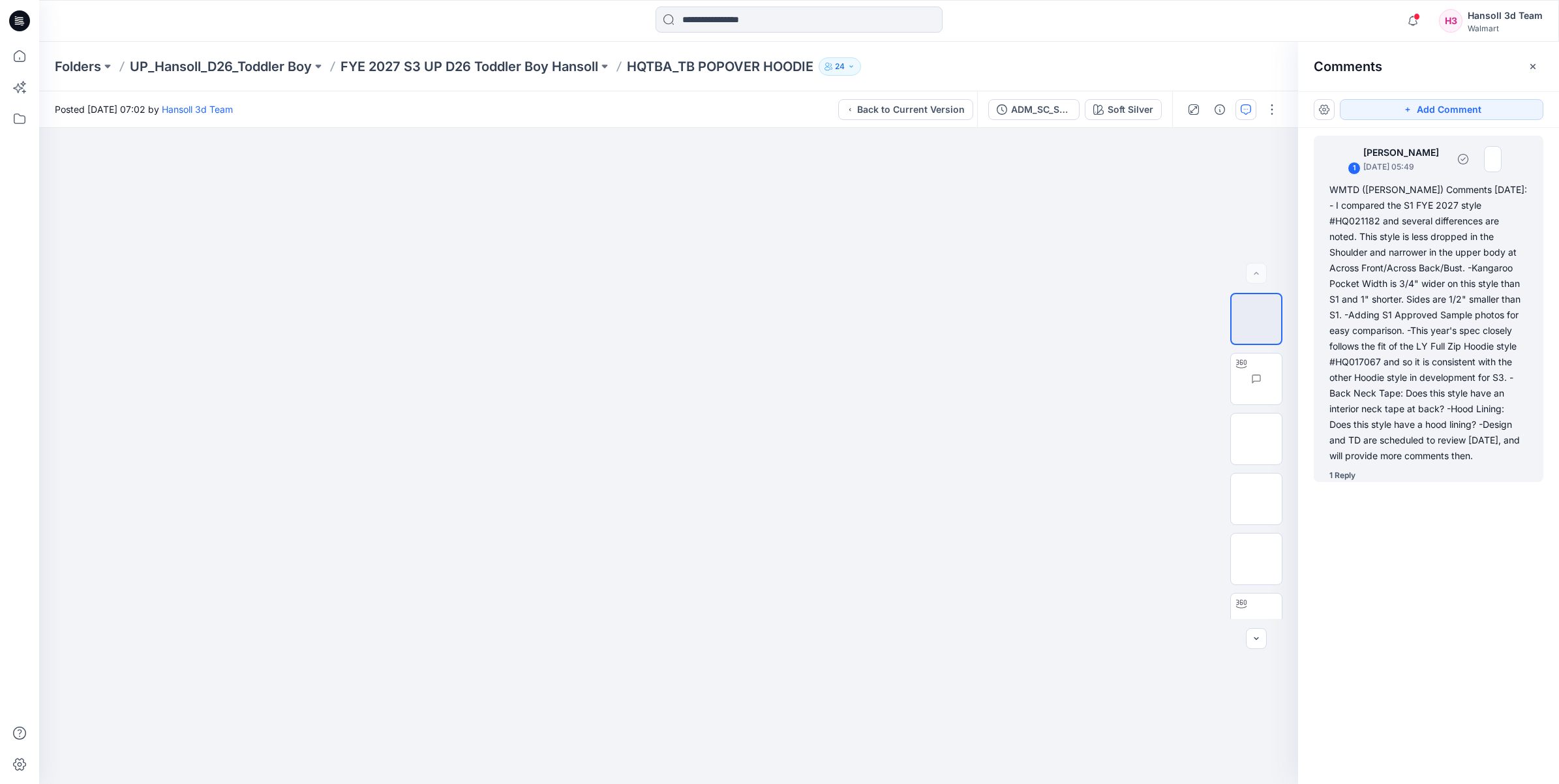
click at [1348, 479] on div "1 Reply" at bounding box center [1343, 476] width 26 height 13
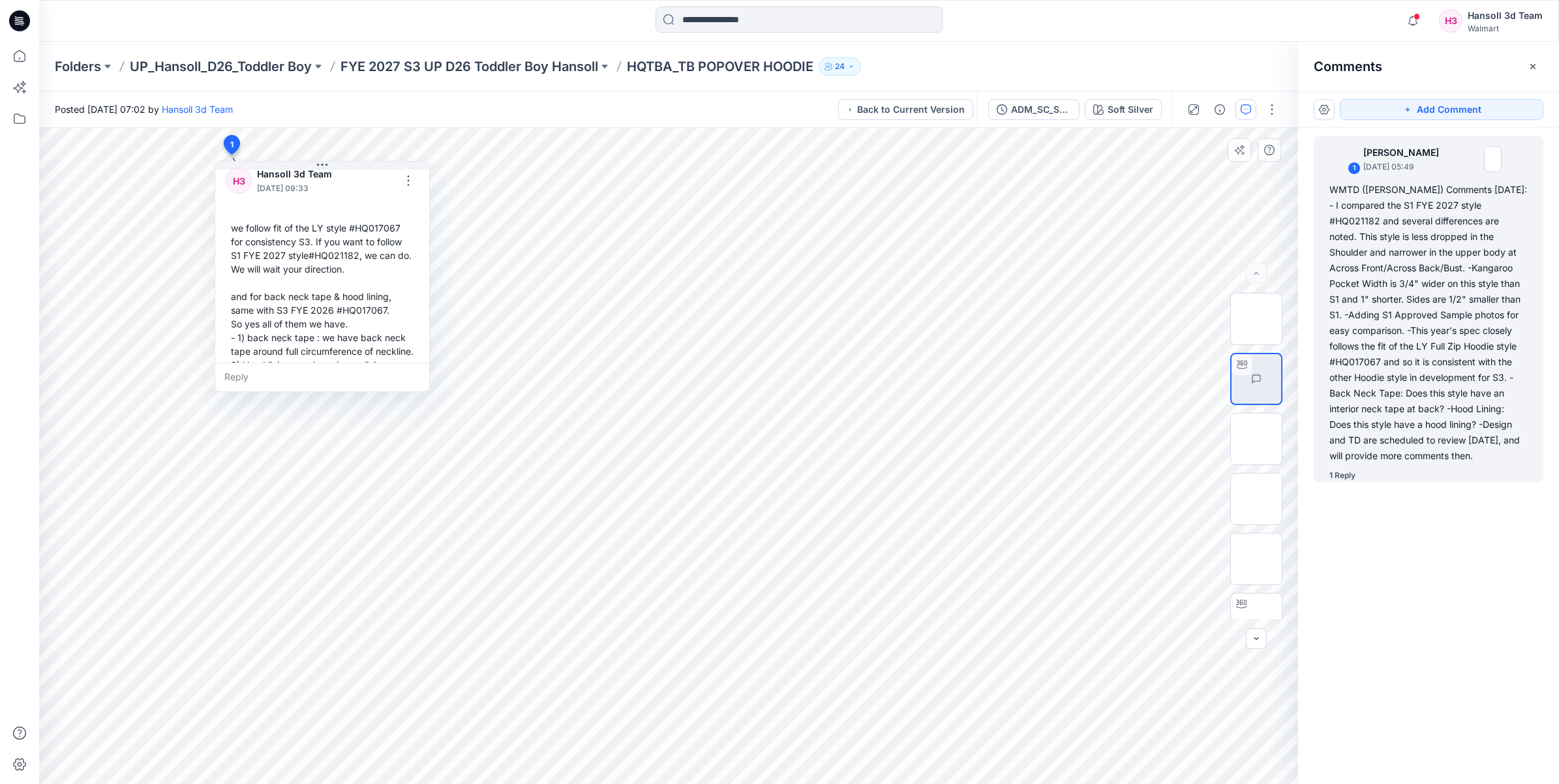
scroll to position [433, 0]
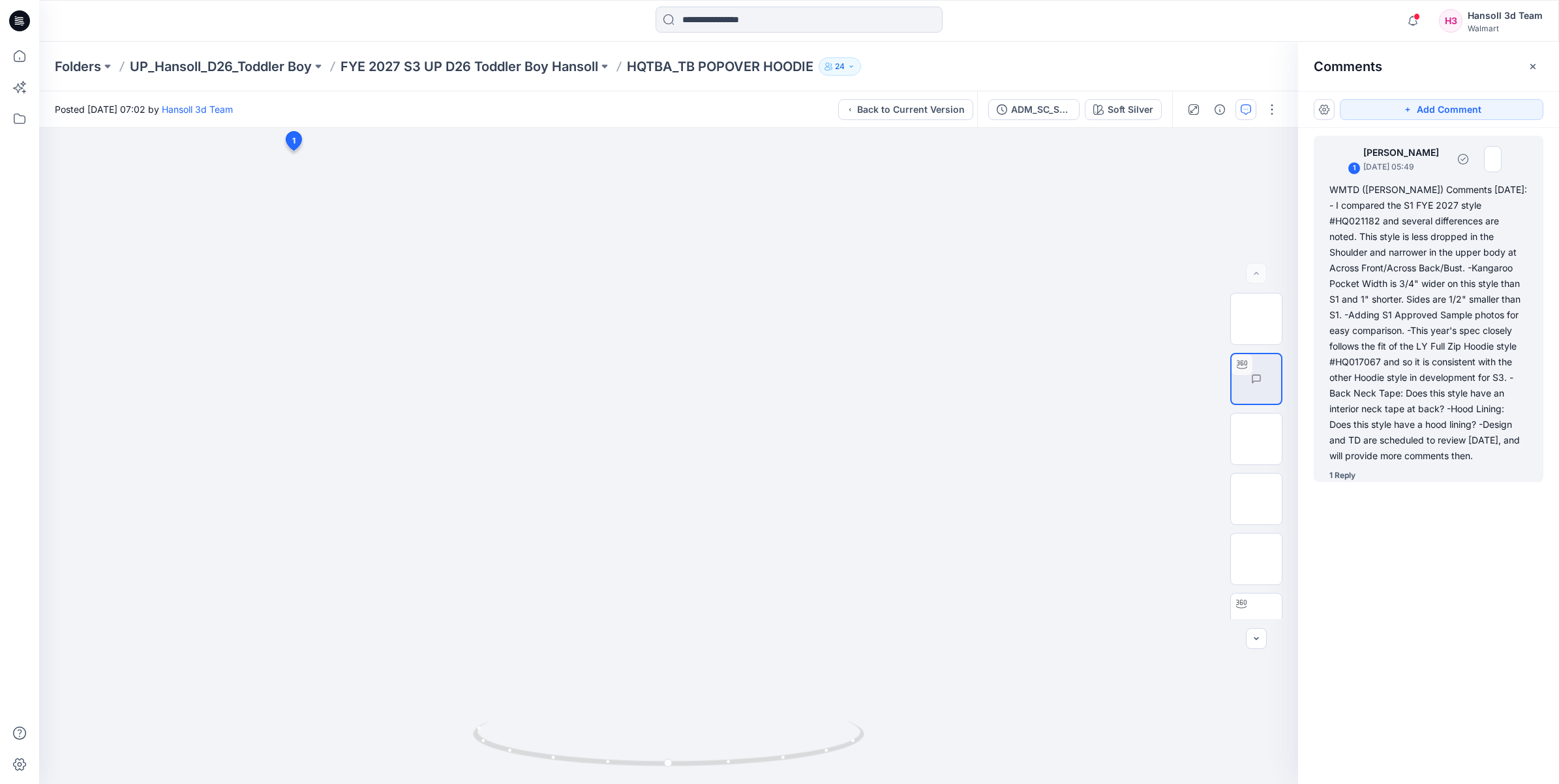
click at [1345, 477] on div "1 Reply" at bounding box center [1343, 476] width 26 height 13
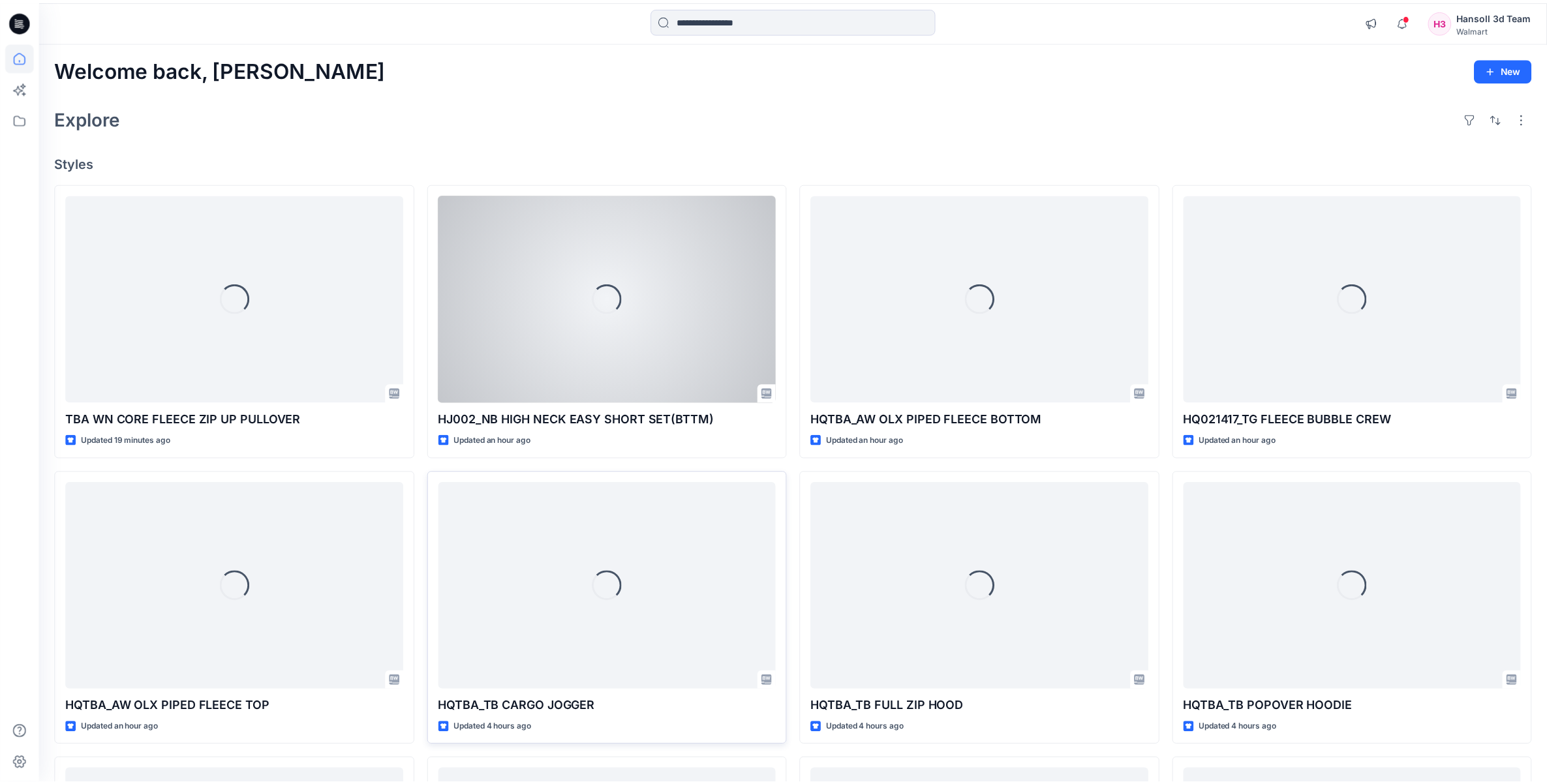
scroll to position [163, 0]
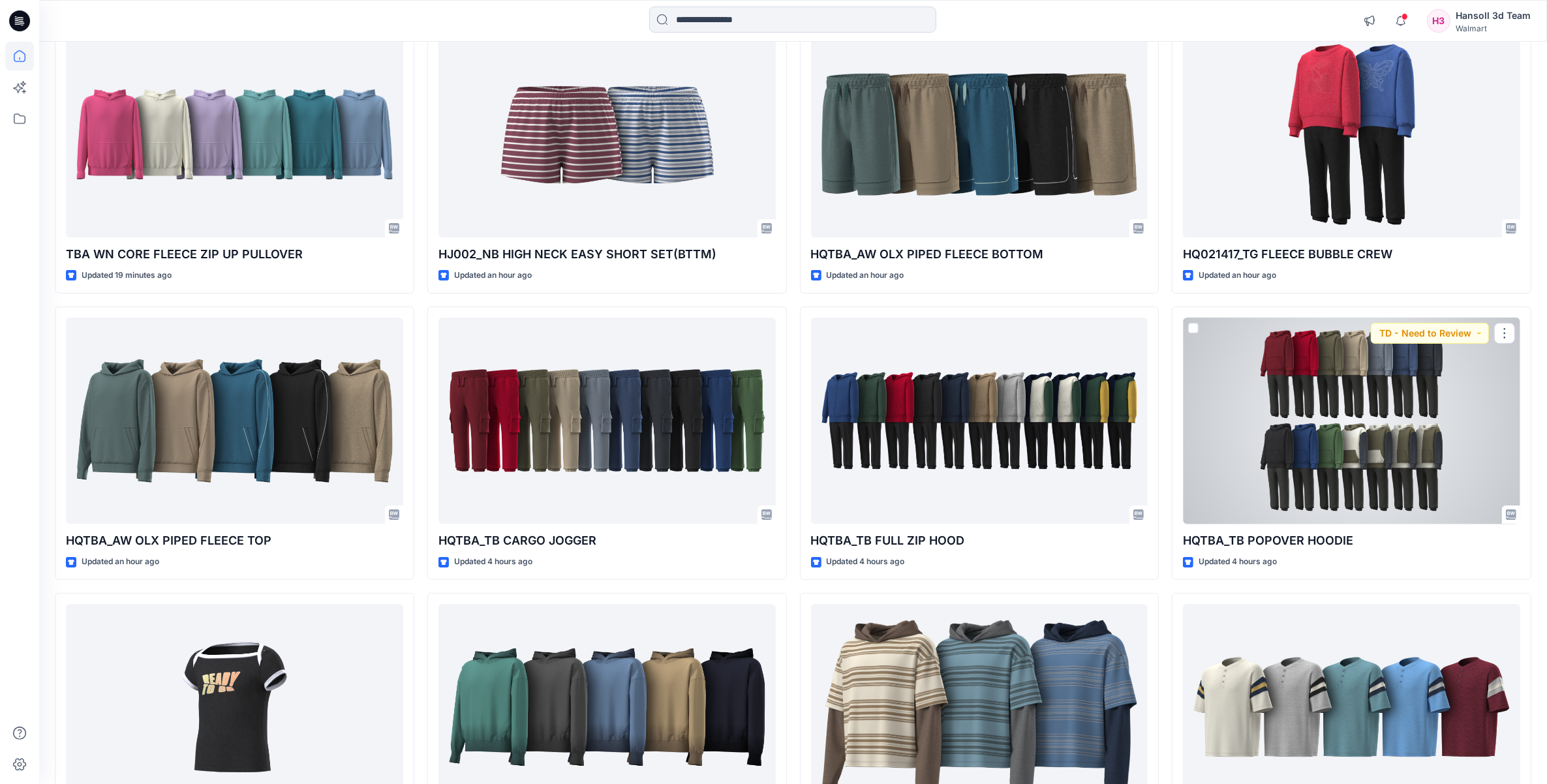
click at [1397, 483] on div at bounding box center [1351, 421] width 337 height 207
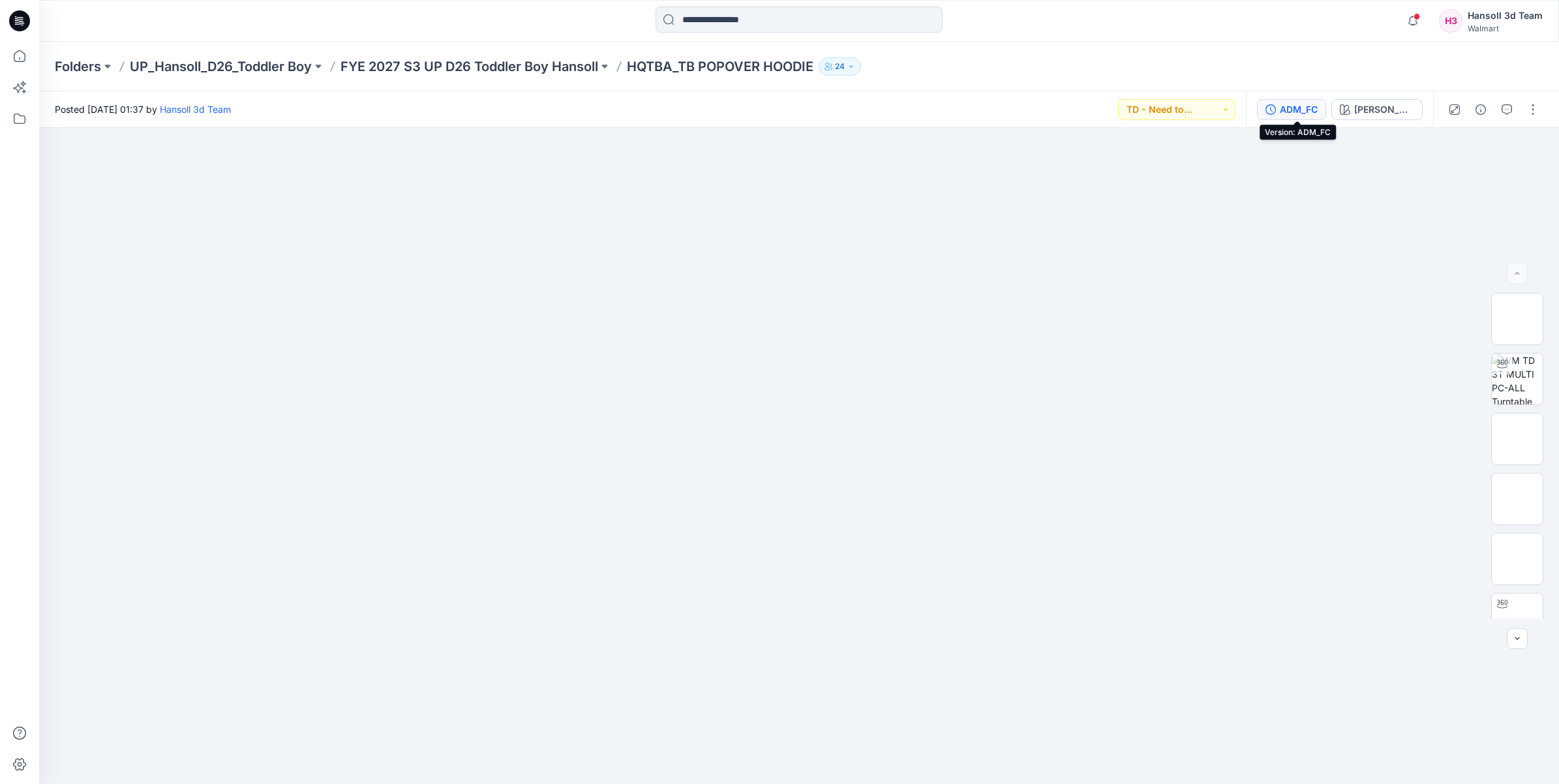
click at [1302, 103] on div "ADM_FC" at bounding box center [1299, 110] width 38 height 15
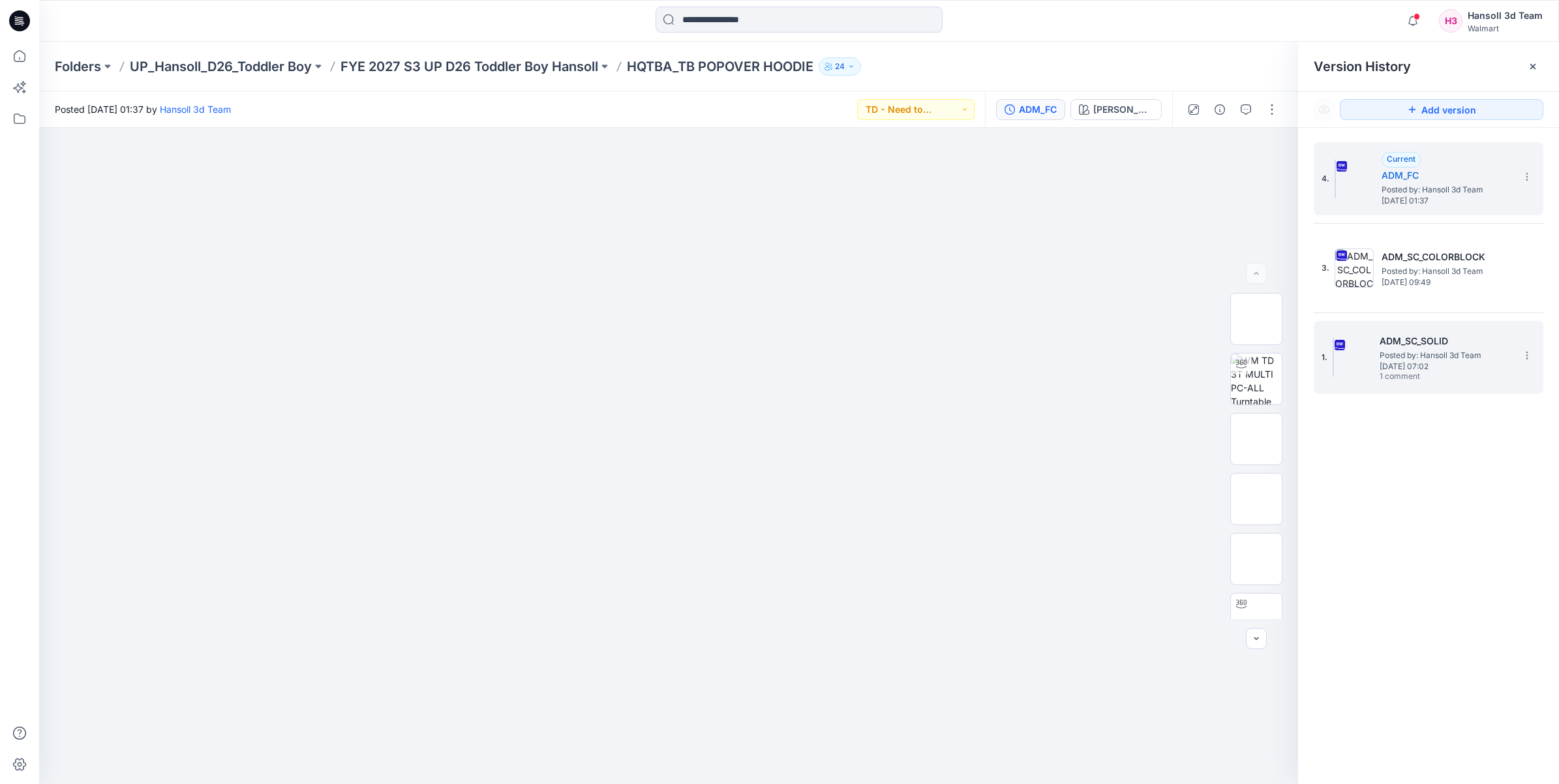
click at [1392, 368] on span "[DATE] 07:02" at bounding box center [1445, 366] width 131 height 9
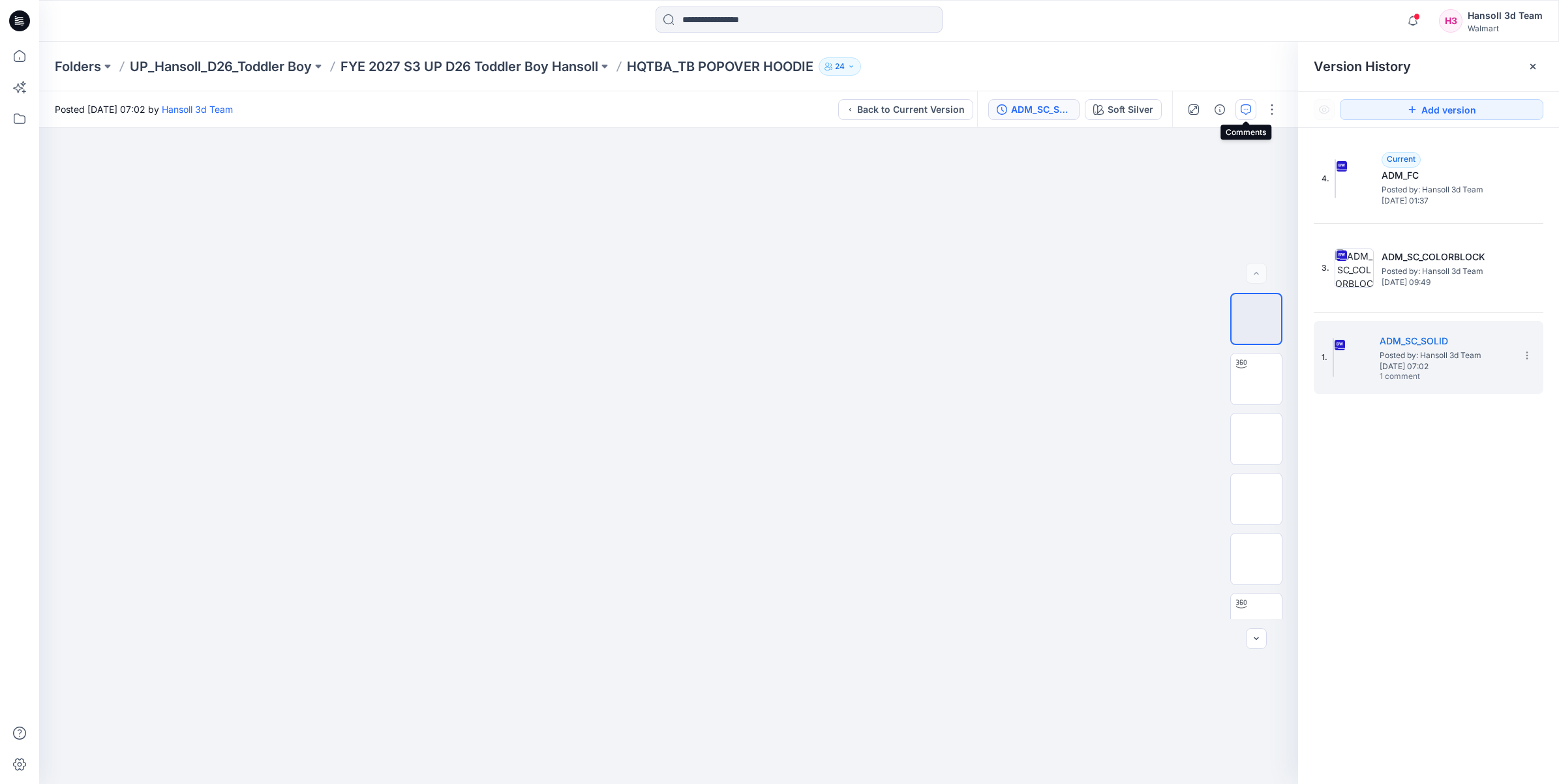
click at [1252, 104] on button "button" at bounding box center [1246, 110] width 21 height 21
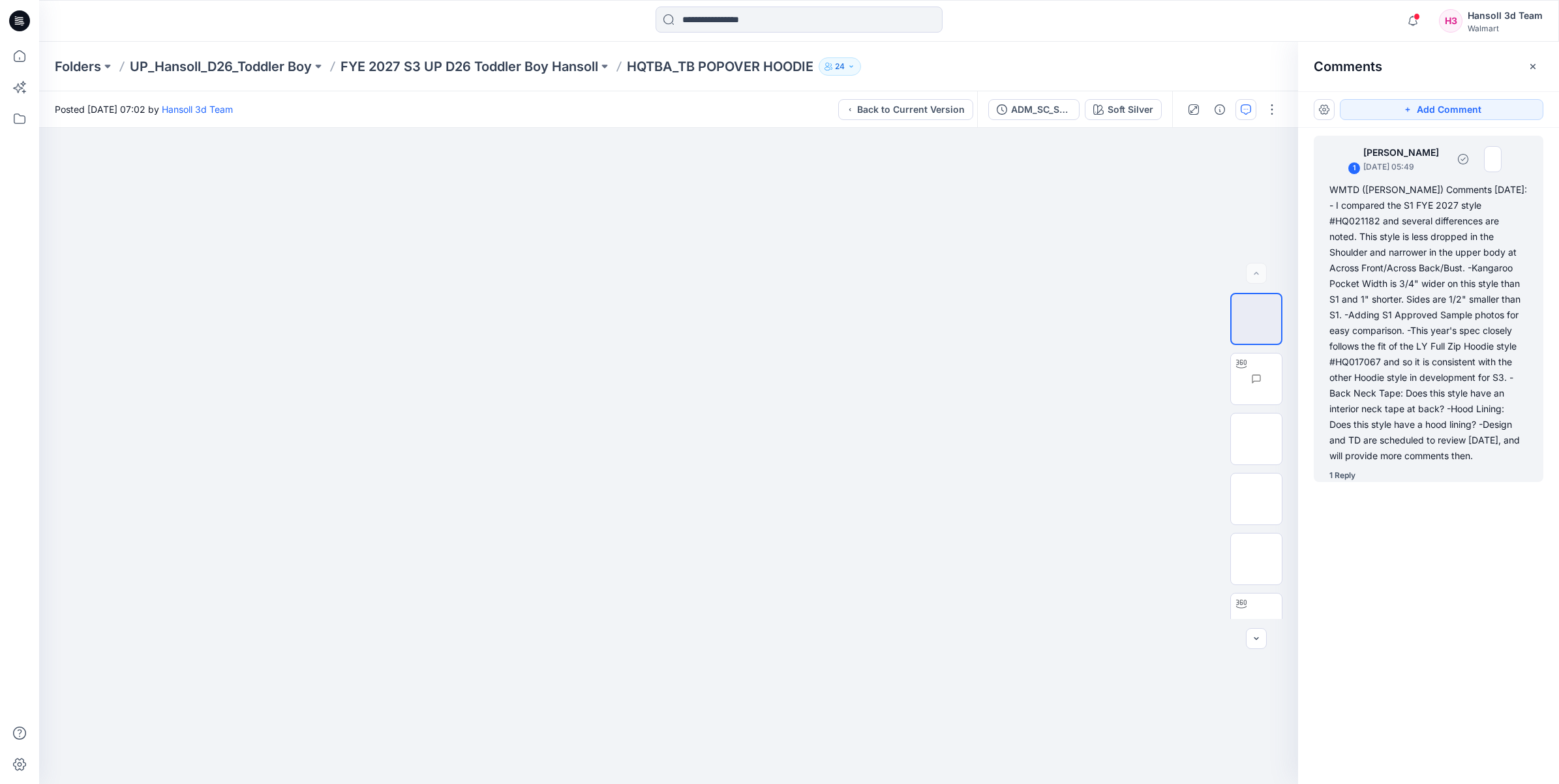
click at [1360, 475] on div "1 Reply" at bounding box center [1437, 476] width 214 height 13
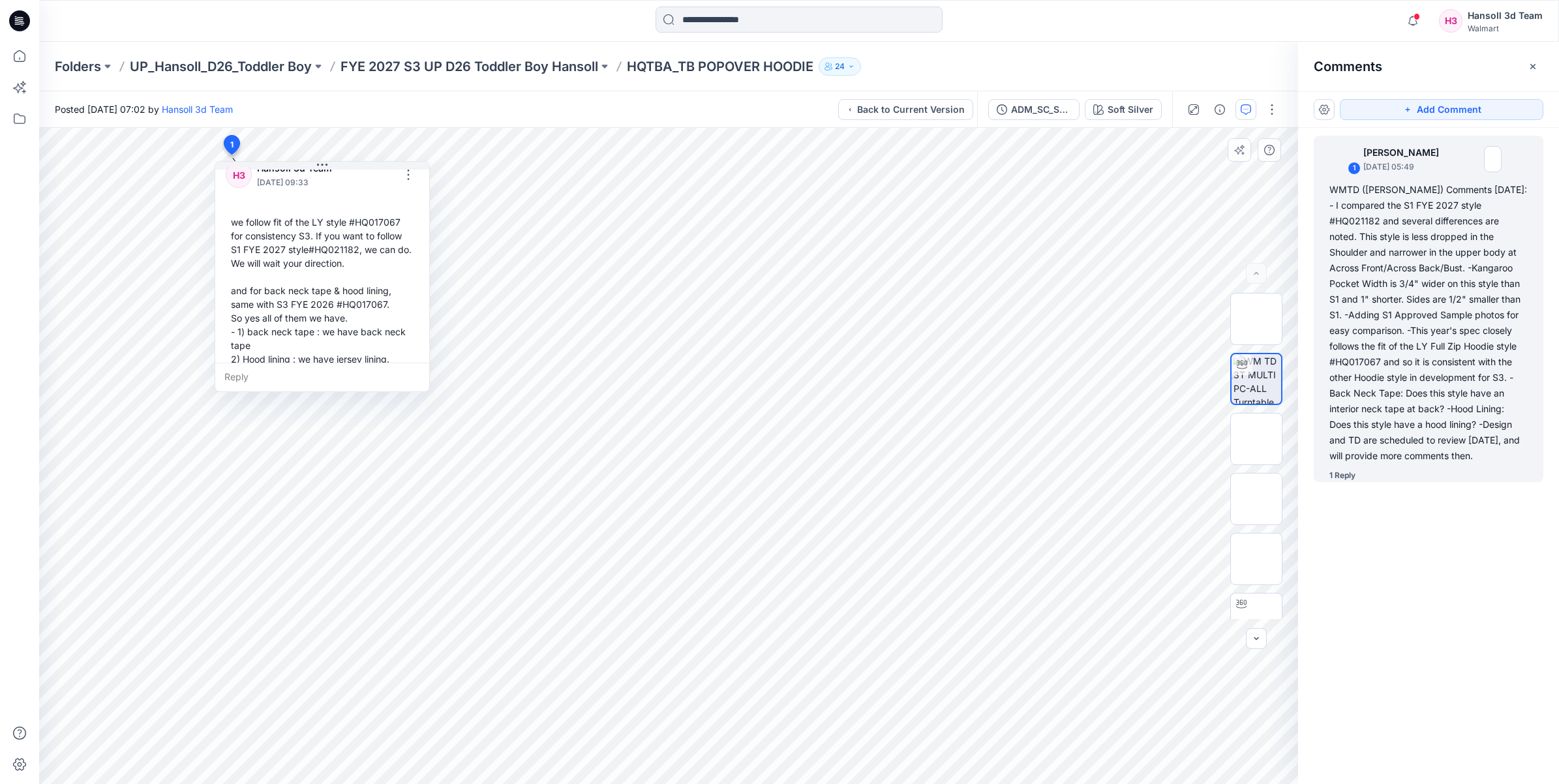
scroll to position [420, 0]
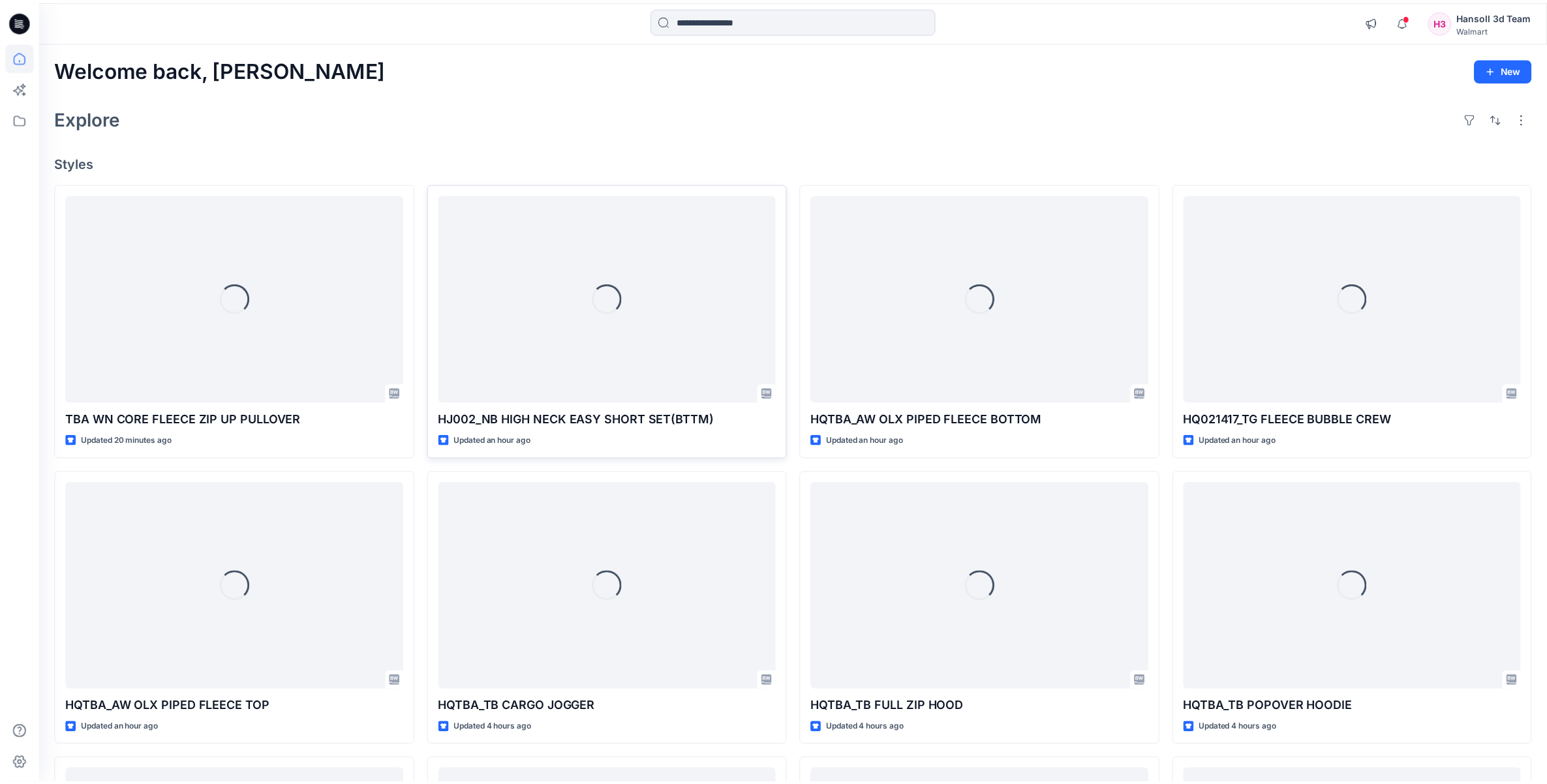
scroll to position [163, 0]
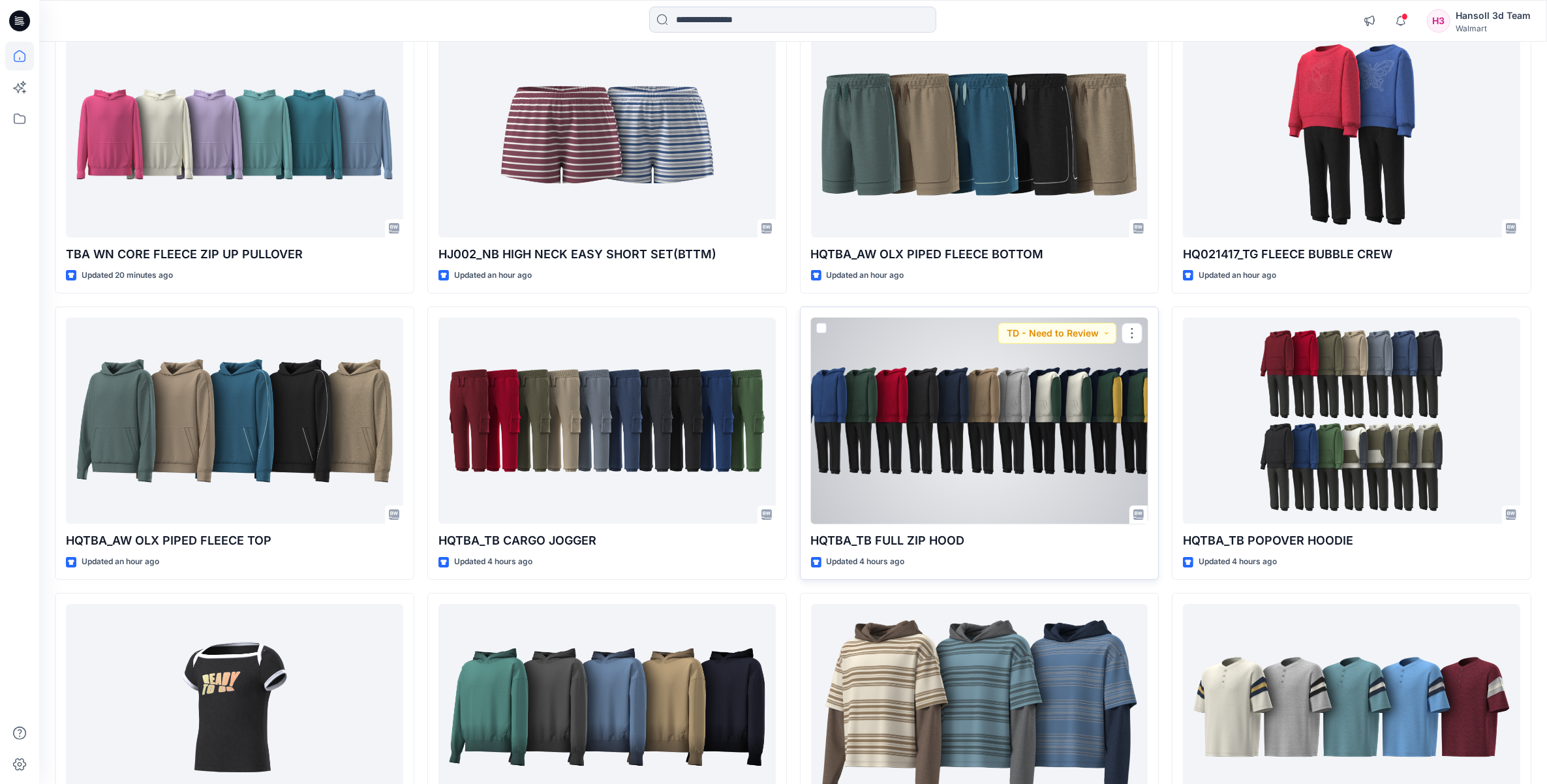
click at [885, 399] on div at bounding box center [979, 421] width 337 height 207
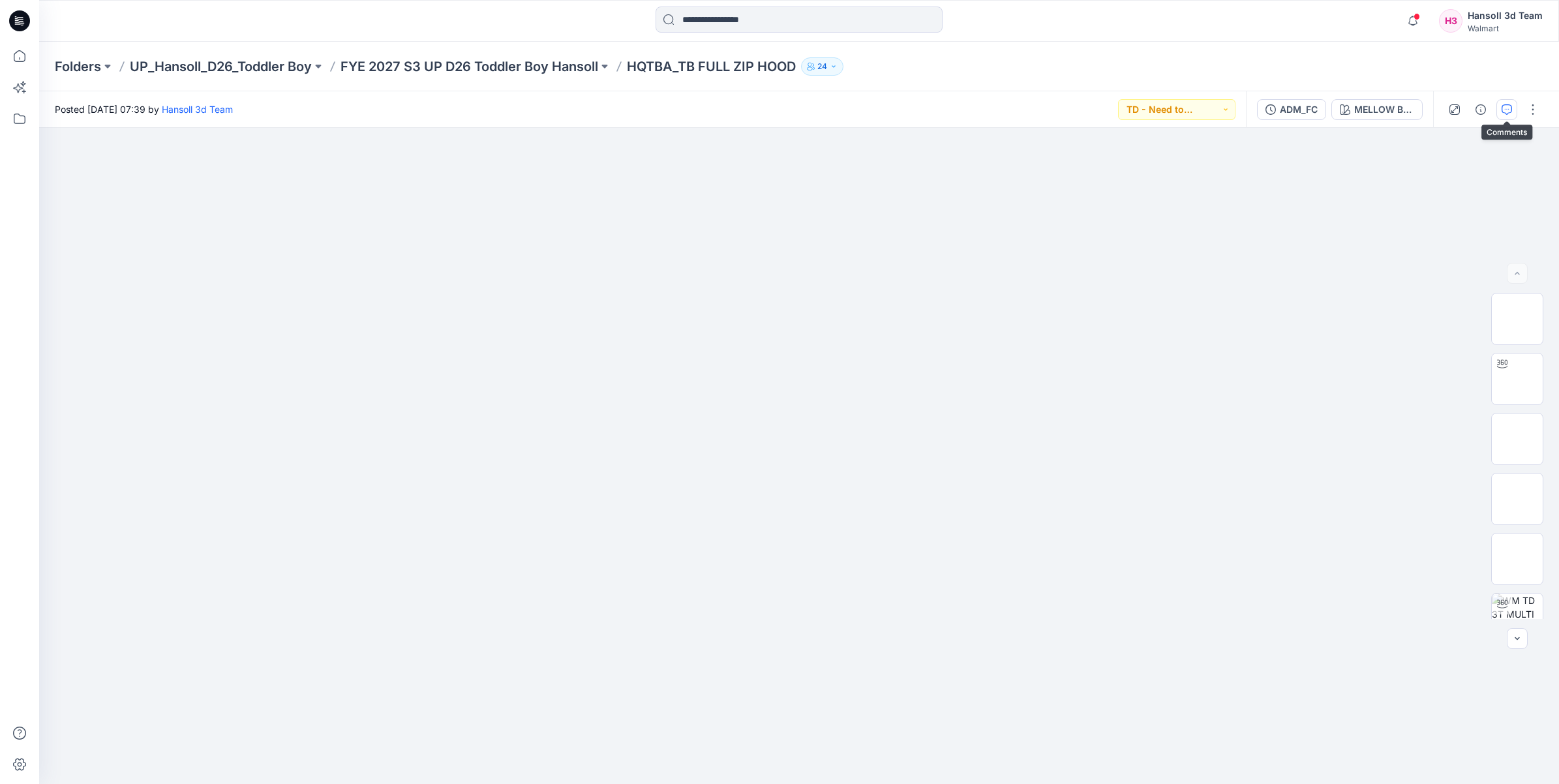
click at [1498, 107] on button "button" at bounding box center [1507, 110] width 21 height 21
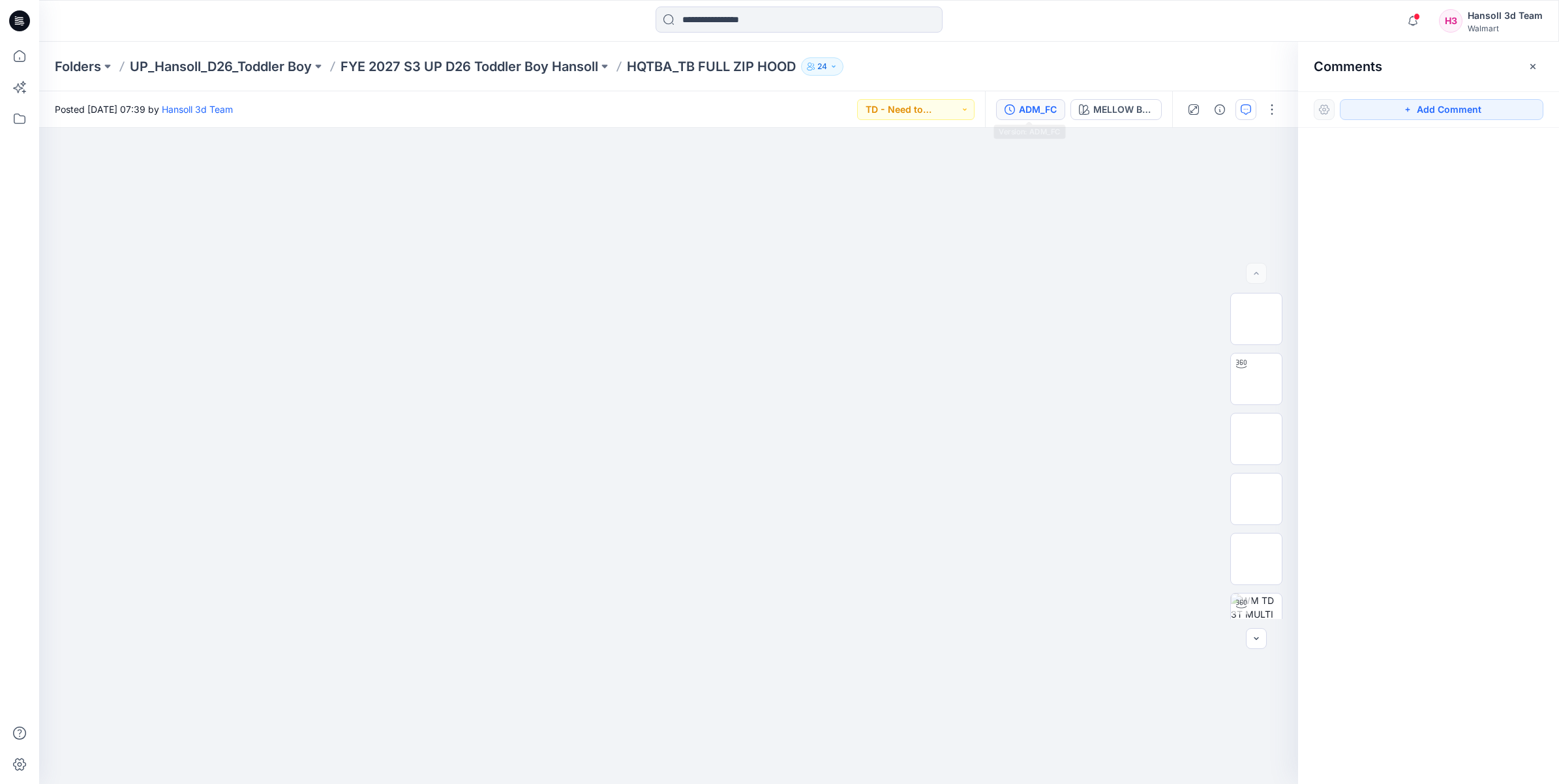
click at [1057, 114] on button "ADM_FC" at bounding box center [1030, 110] width 69 height 21
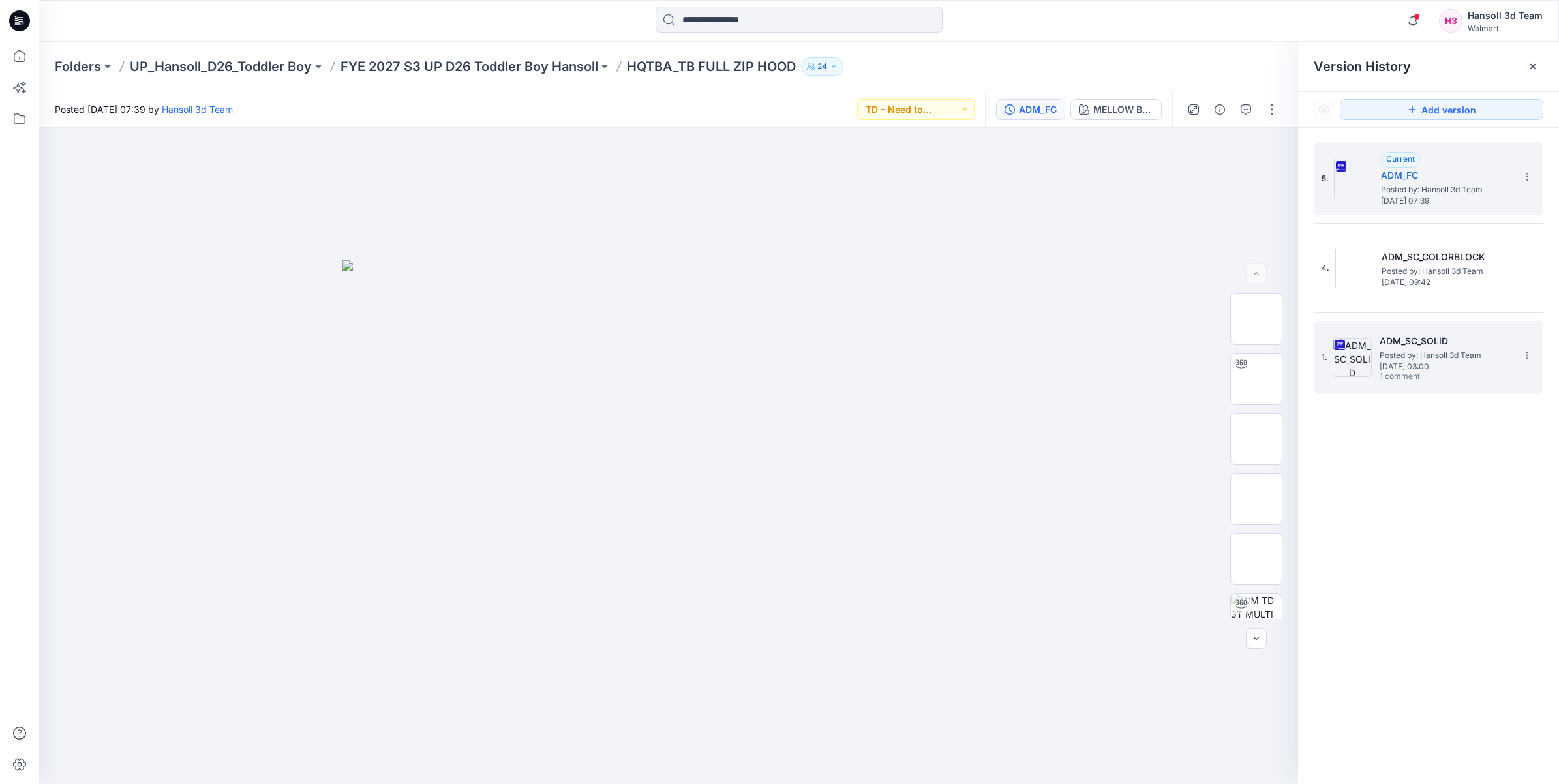
click at [1398, 363] on span "[DATE] 03:00" at bounding box center [1445, 366] width 131 height 9
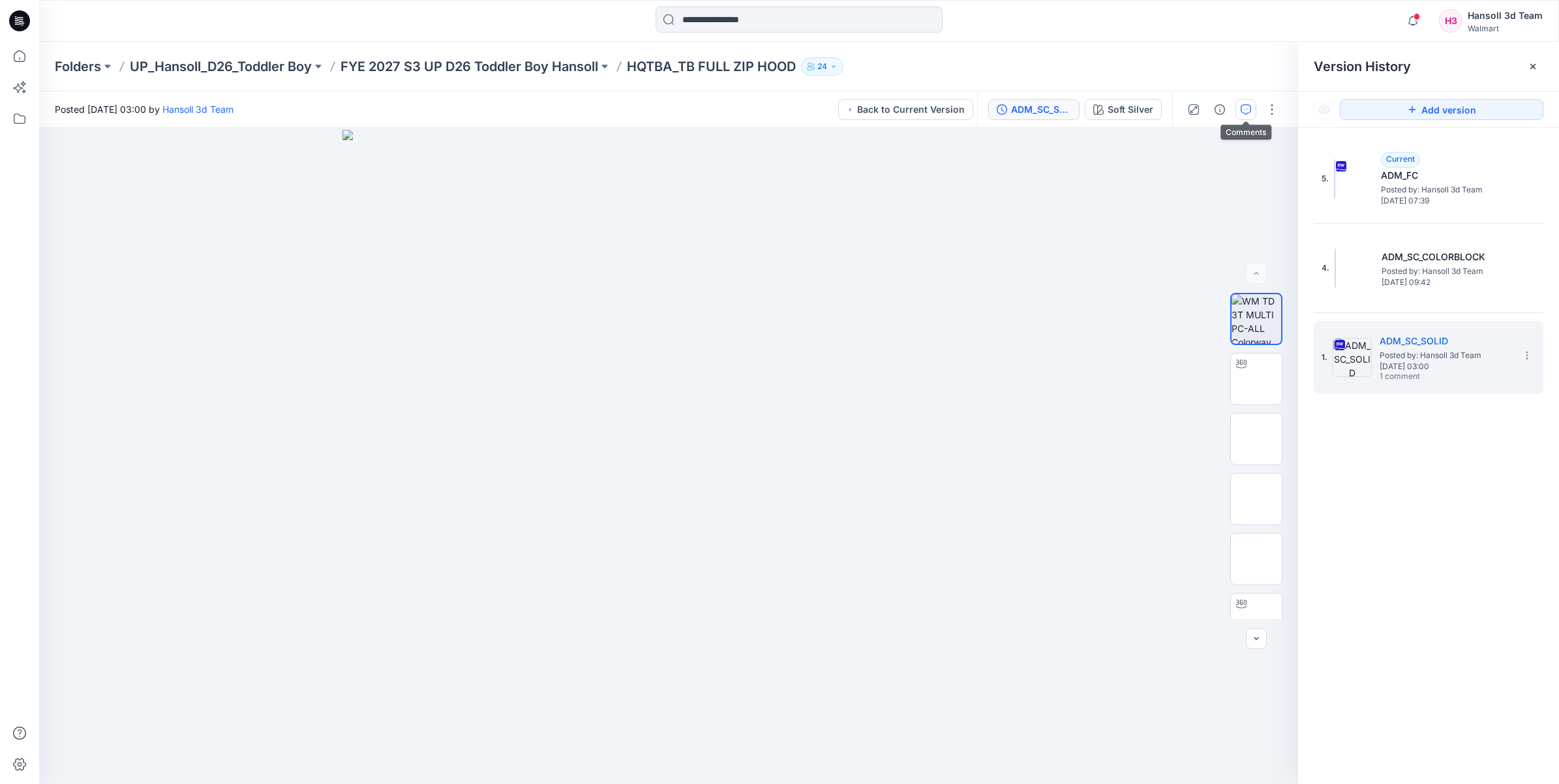
click at [1247, 109] on icon "button" at bounding box center [1245, 109] width 10 height 10
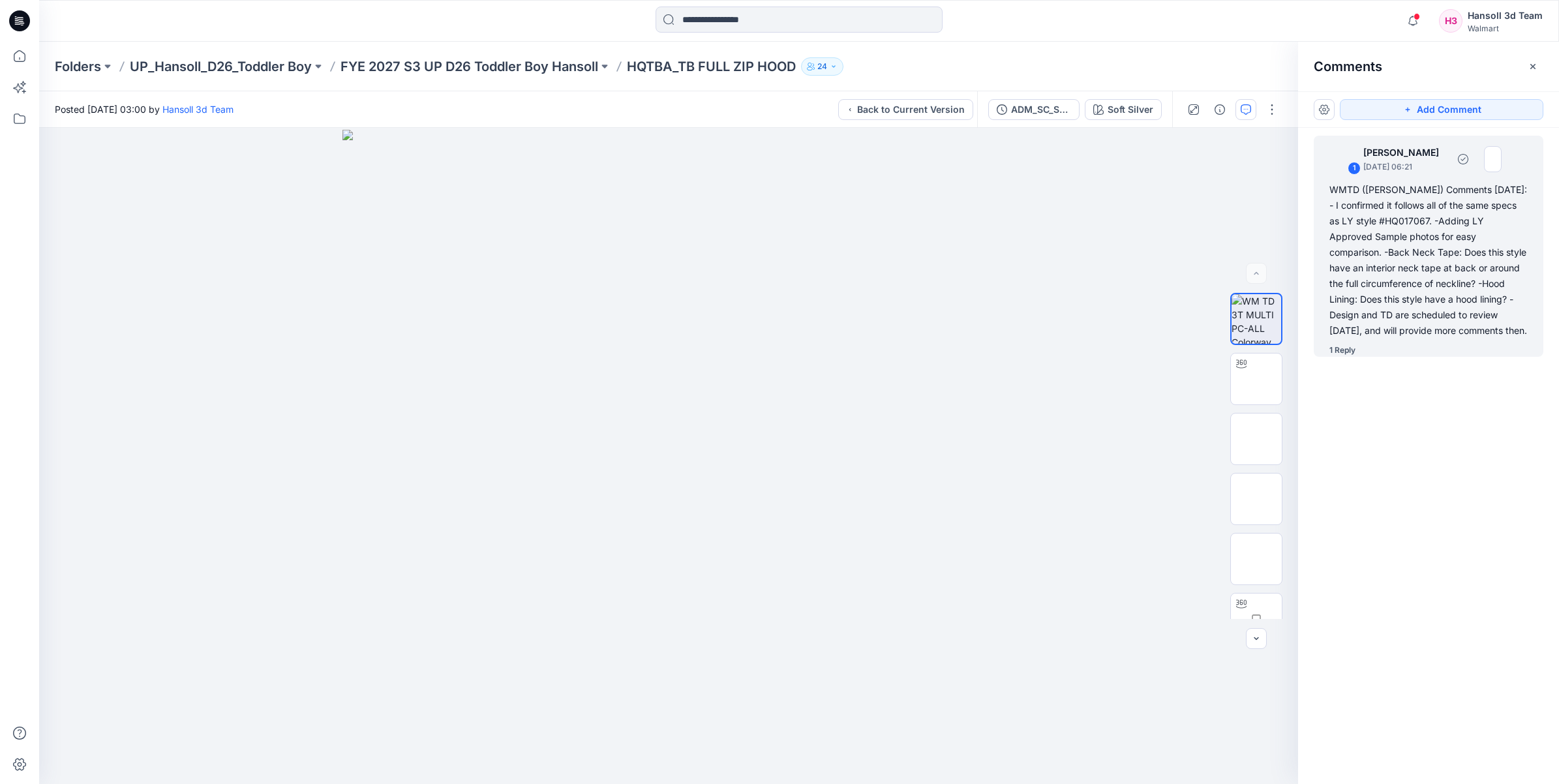
click at [1360, 351] on div "1 Reply" at bounding box center [1437, 351] width 214 height 13
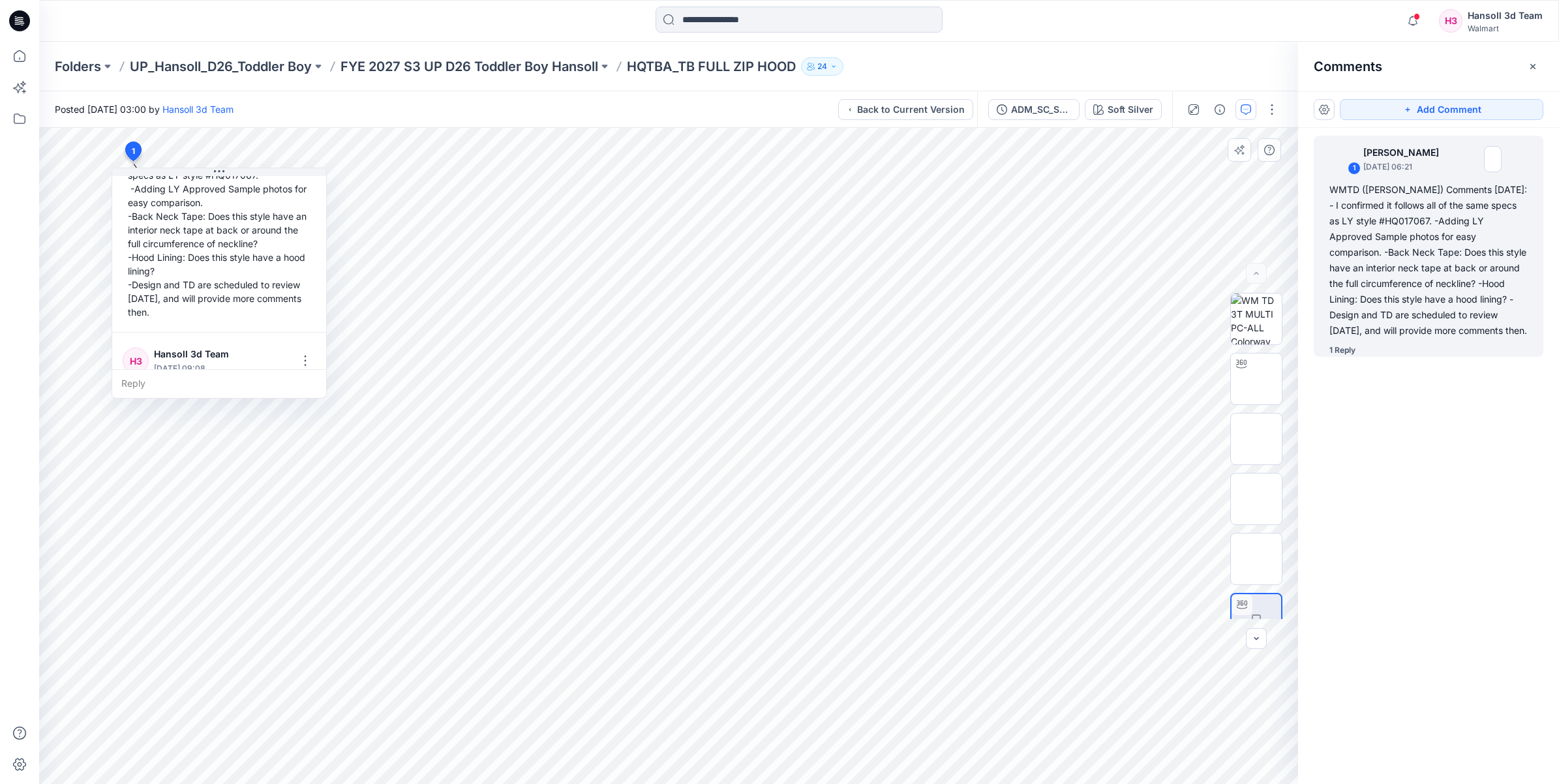
scroll to position [213, 0]
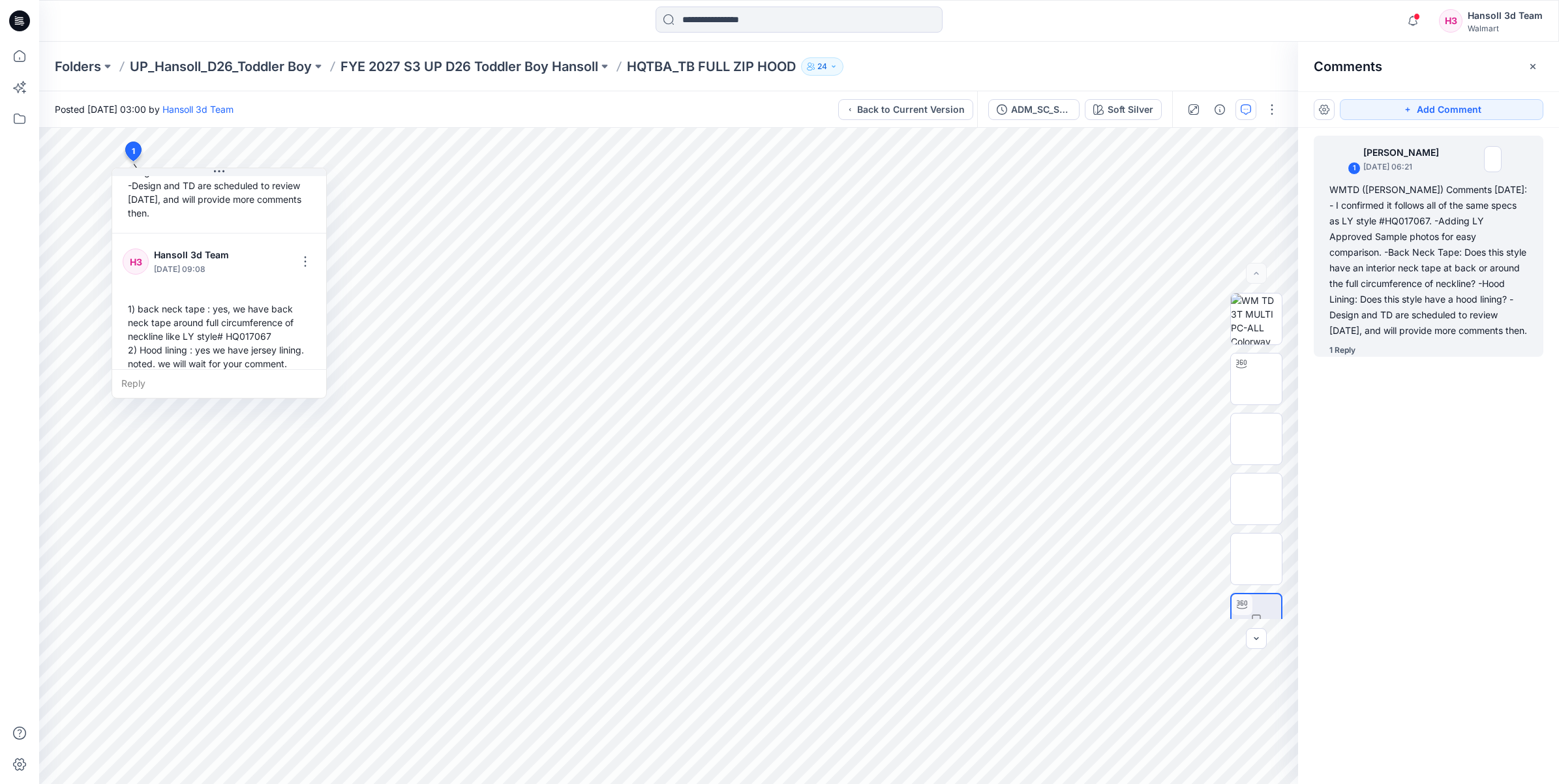
click at [1502, 400] on div "1 [PERSON_NAME] [DATE] 06:21 WMTD ([PERSON_NAME]) Comments [DATE]: - I confirme…" at bounding box center [1429, 432] width 261 height 608
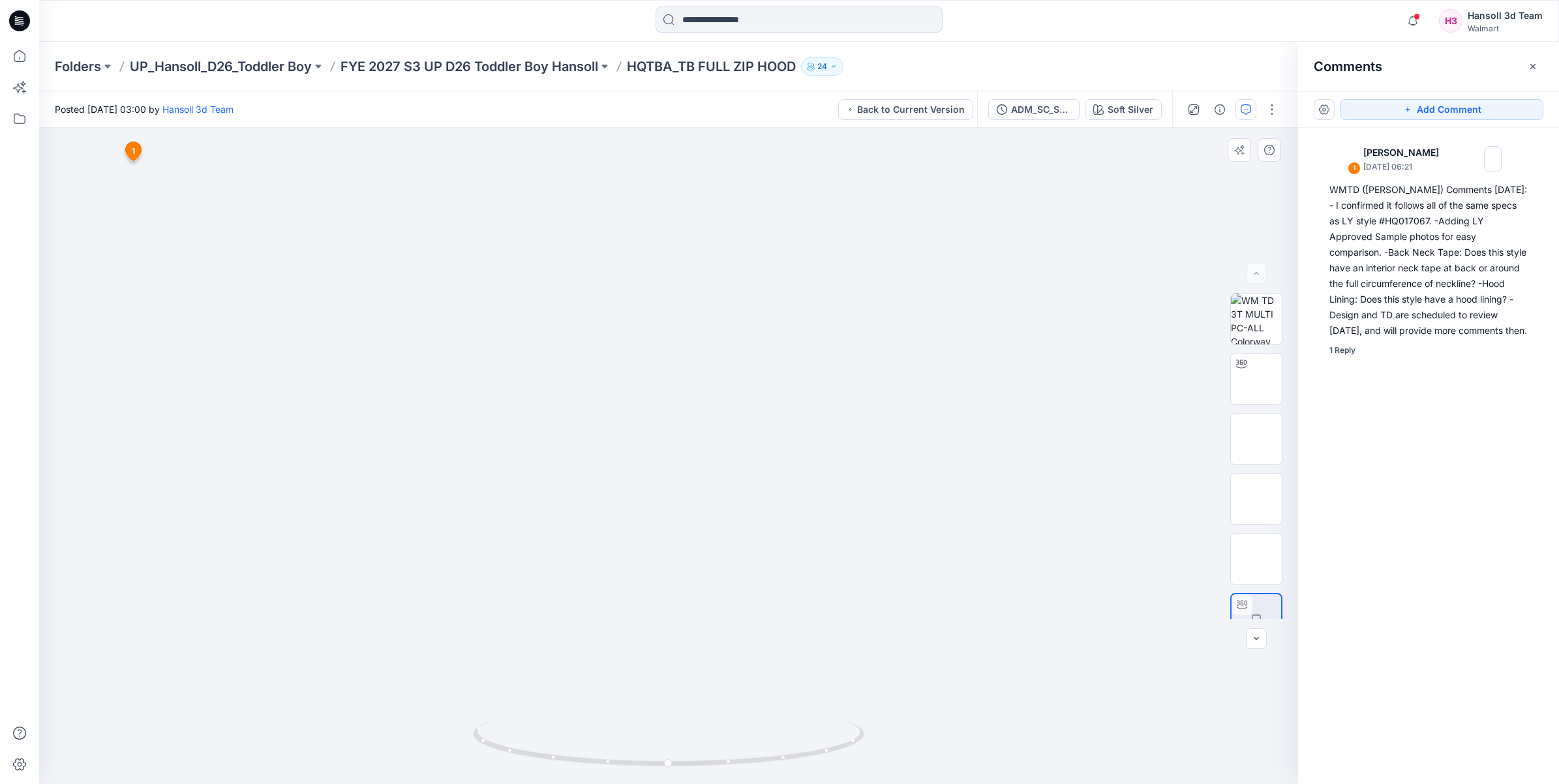
click at [137, 156] on icon at bounding box center [133, 151] width 16 height 19
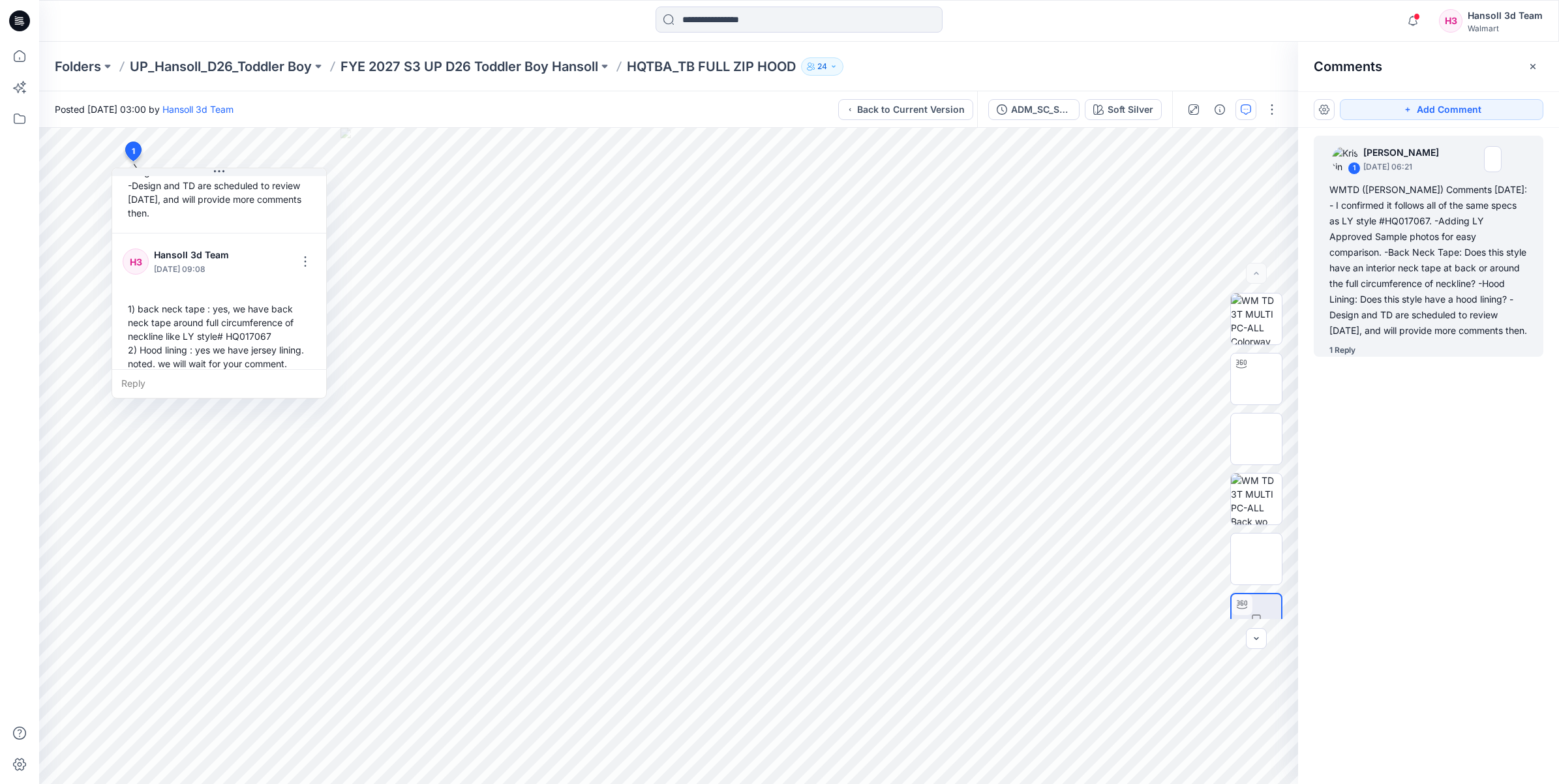
click at [1427, 574] on div "1 [PERSON_NAME] [DATE] 06:21 WMTD ([PERSON_NAME]) Comments [DATE]: - I confirme…" at bounding box center [1429, 432] width 261 height 608
